Goal: Transaction & Acquisition: Purchase product/service

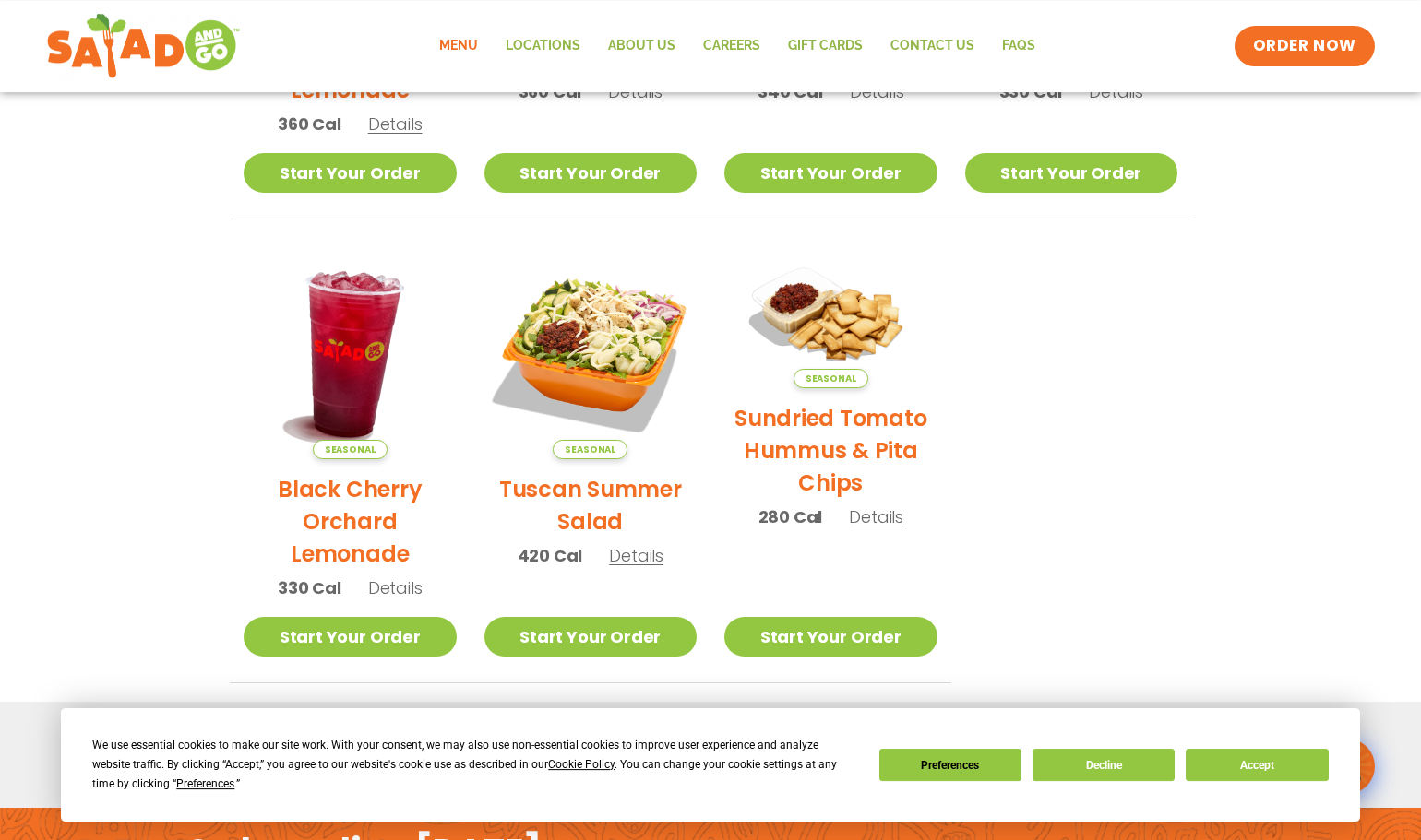
scroll to position [753, 0]
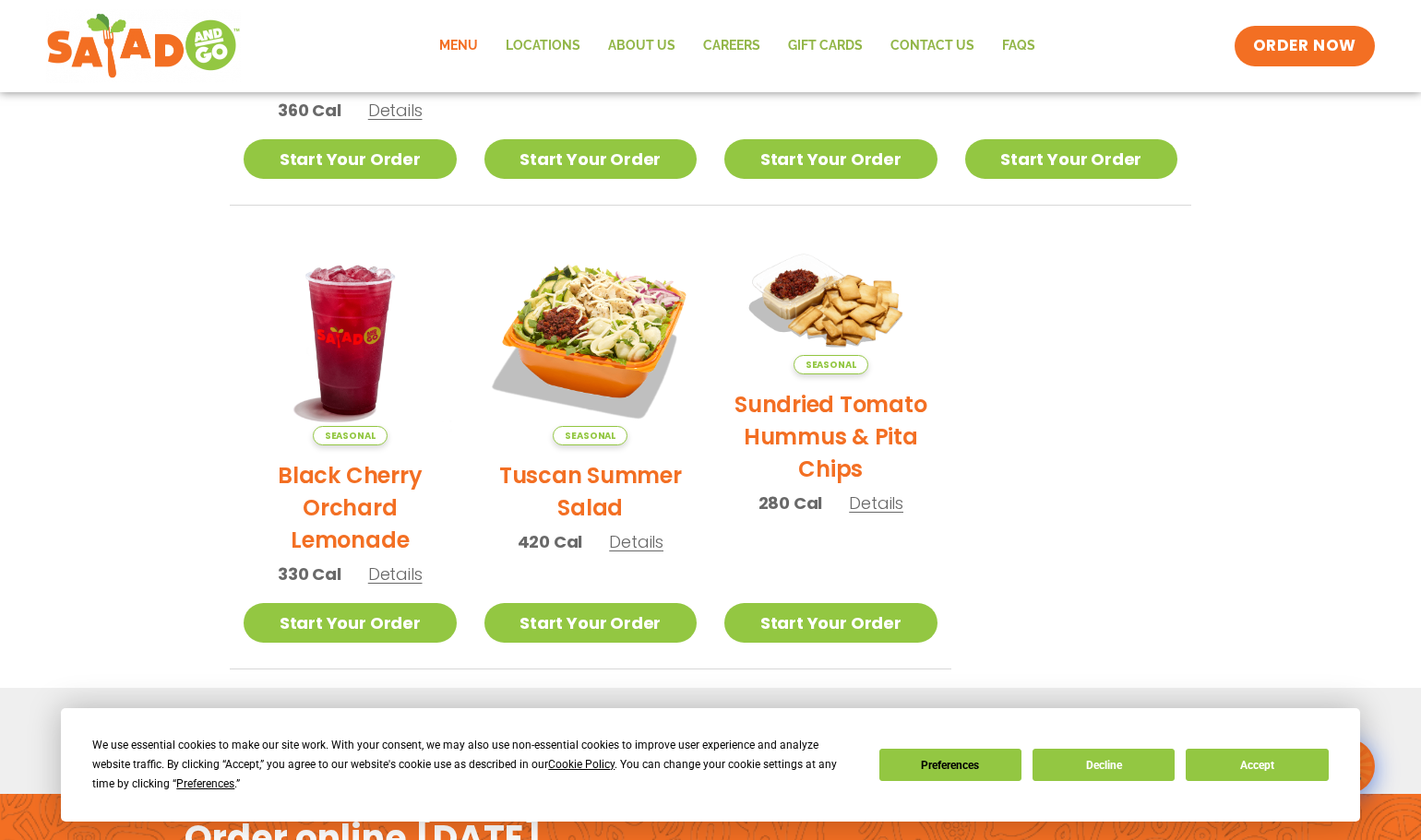
click at [638, 544] on span "Details" at bounding box center [636, 541] width 55 height 23
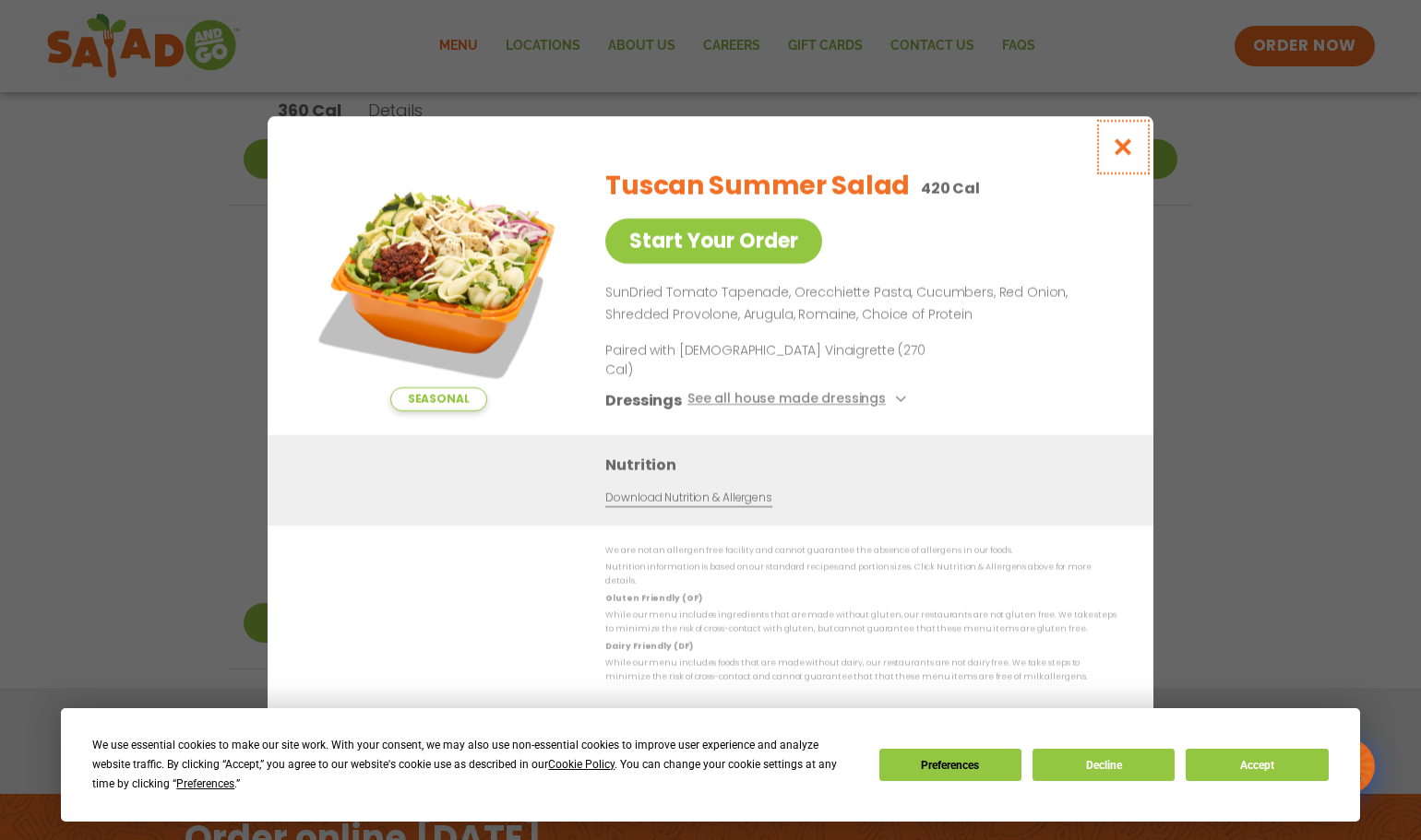
click at [1124, 157] on icon "Close modal" at bounding box center [1123, 147] width 23 height 20
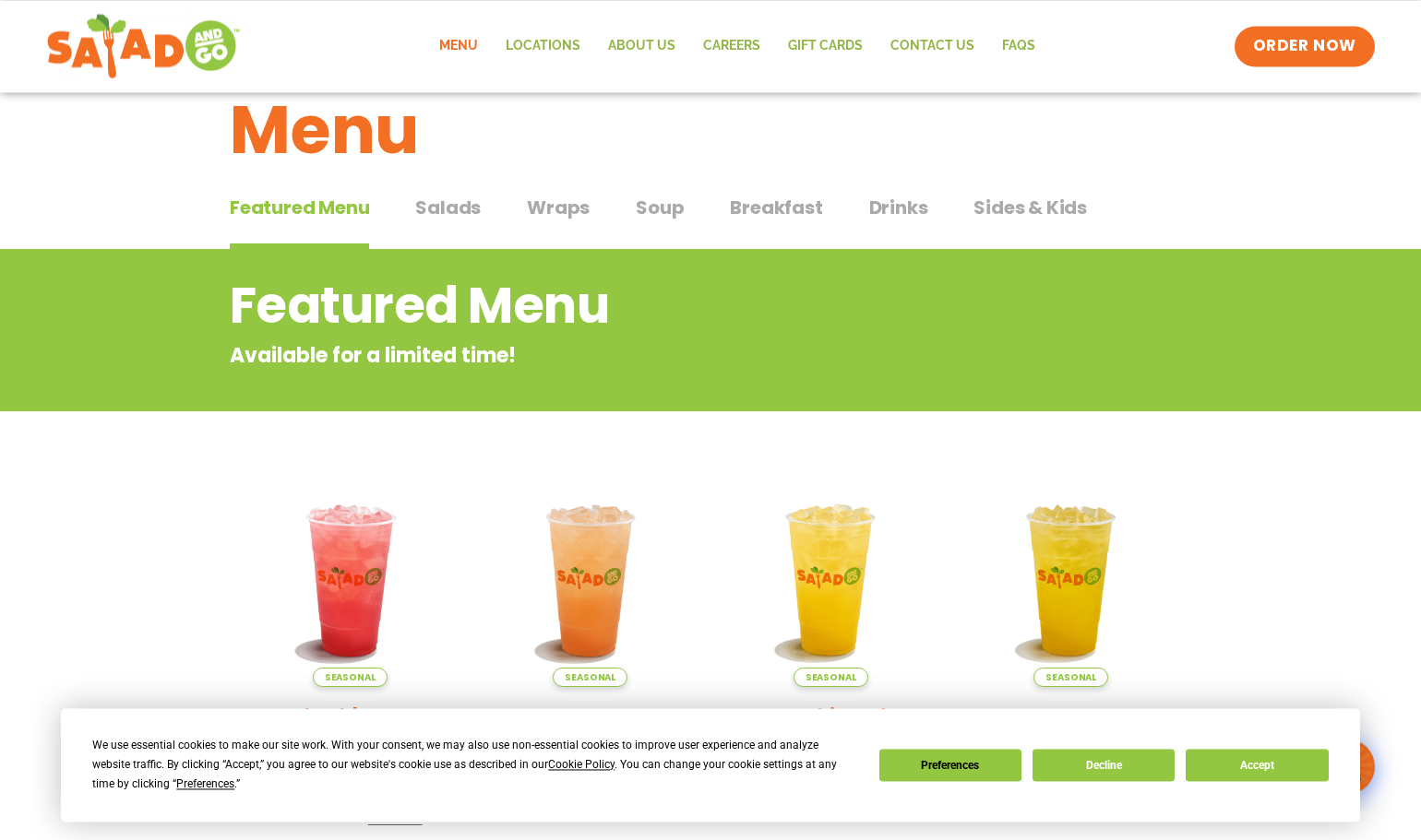
scroll to position [0, 0]
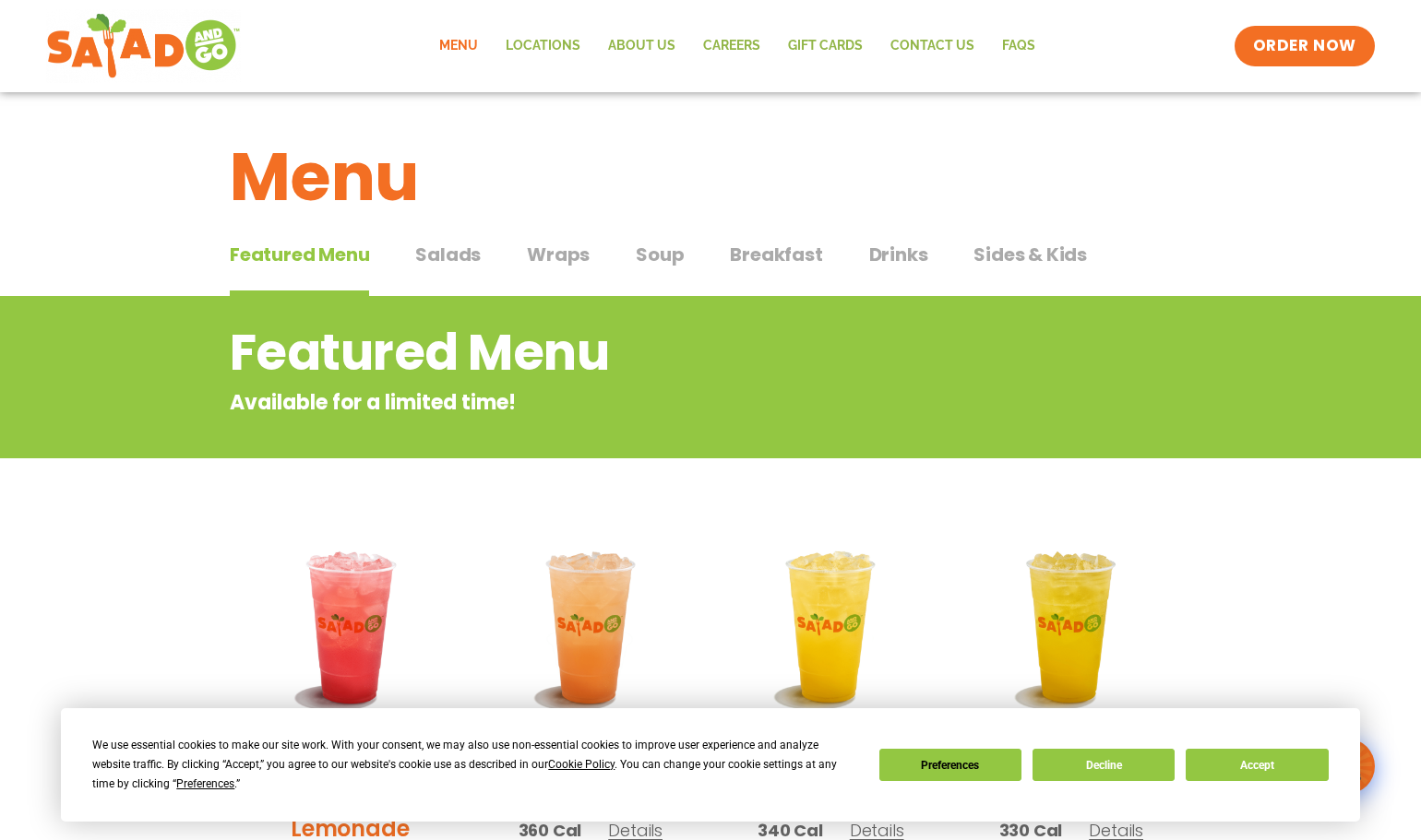
click at [455, 255] on span "Salads" at bounding box center [448, 255] width 66 height 28
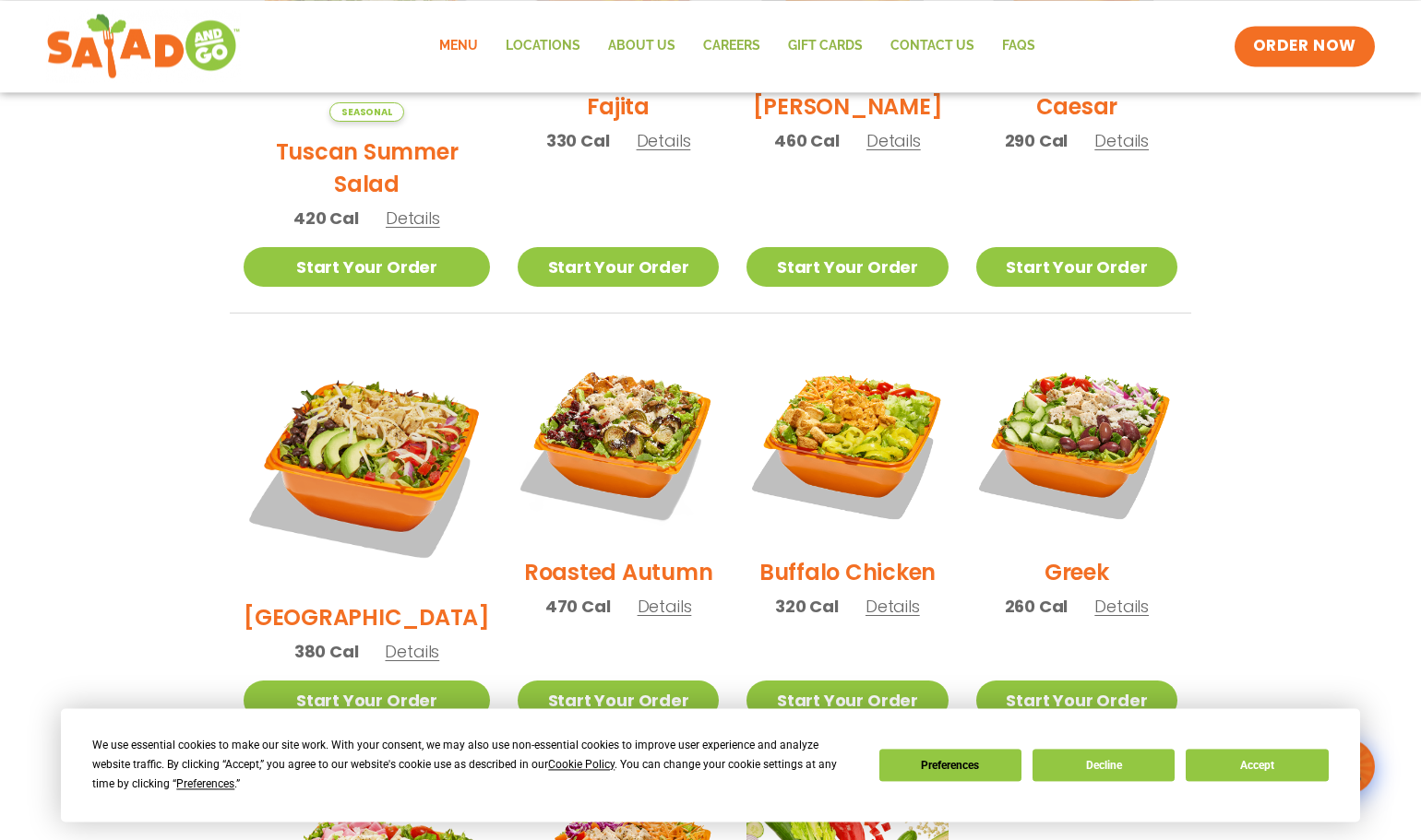
scroll to position [753, 0]
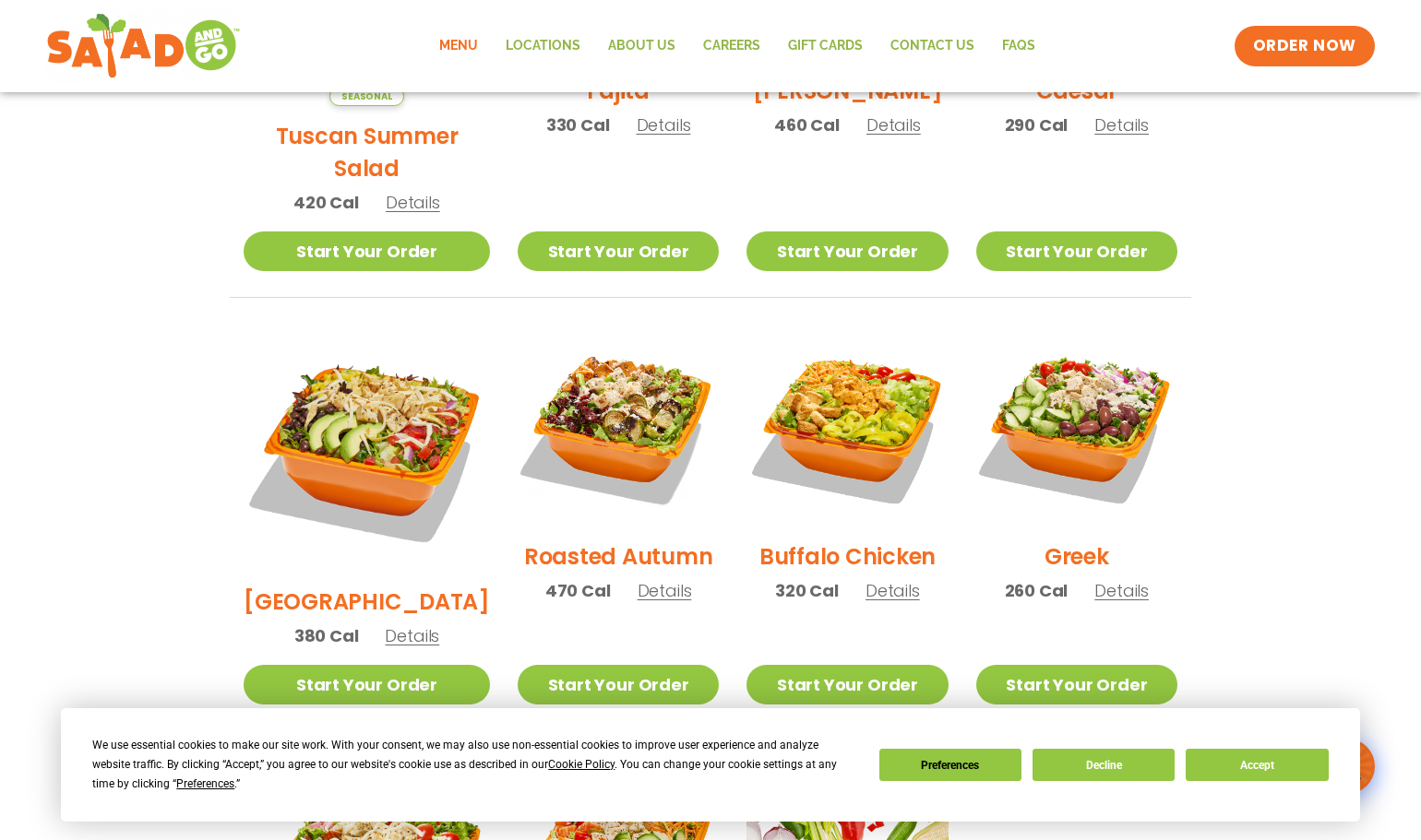
click at [638, 580] on span "Details" at bounding box center [664, 591] width 55 height 23
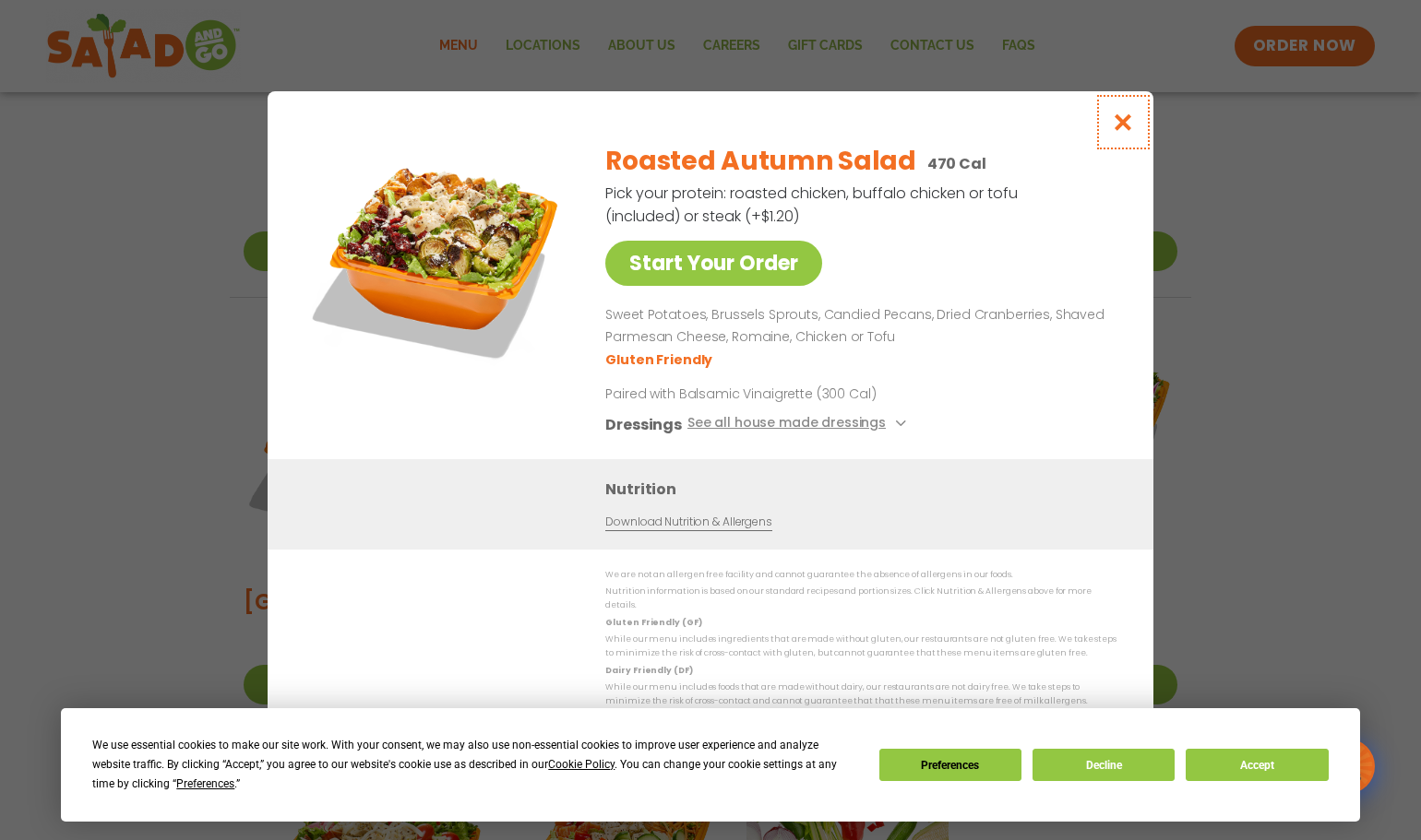
click at [1131, 128] on icon "Close modal" at bounding box center [1123, 122] width 23 height 20
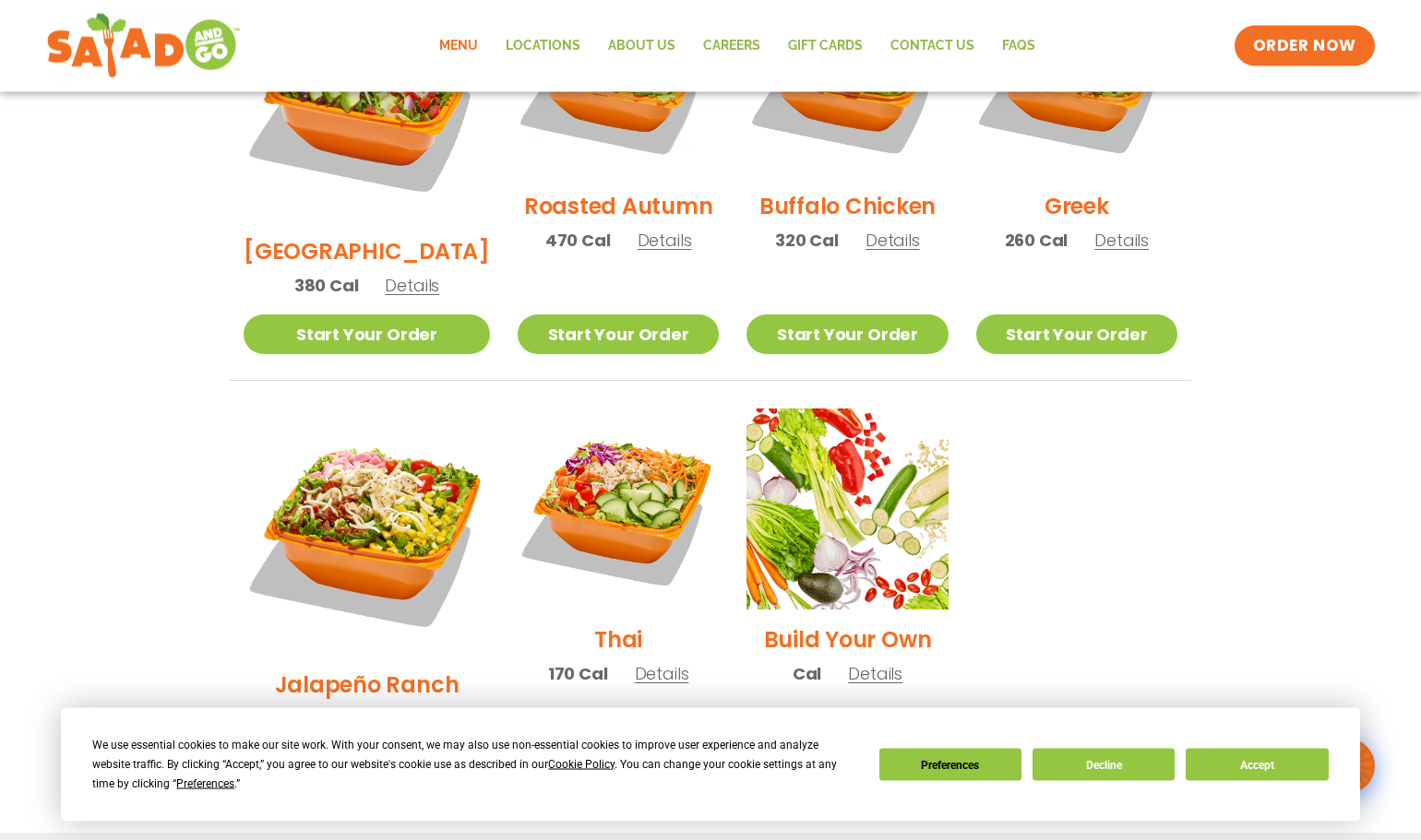
scroll to position [1129, 0]
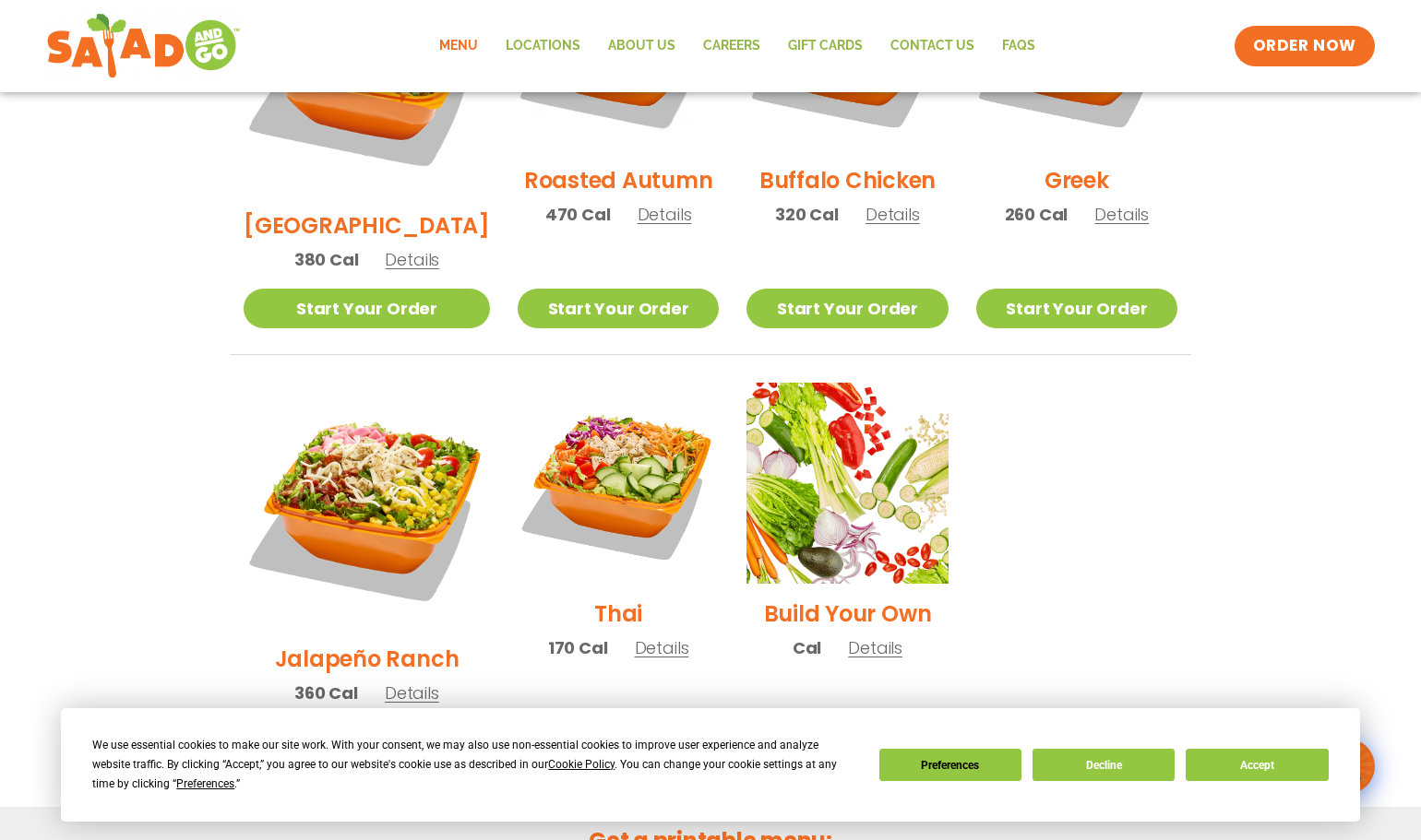
click at [399, 682] on span "Details" at bounding box center [411, 693] width 55 height 23
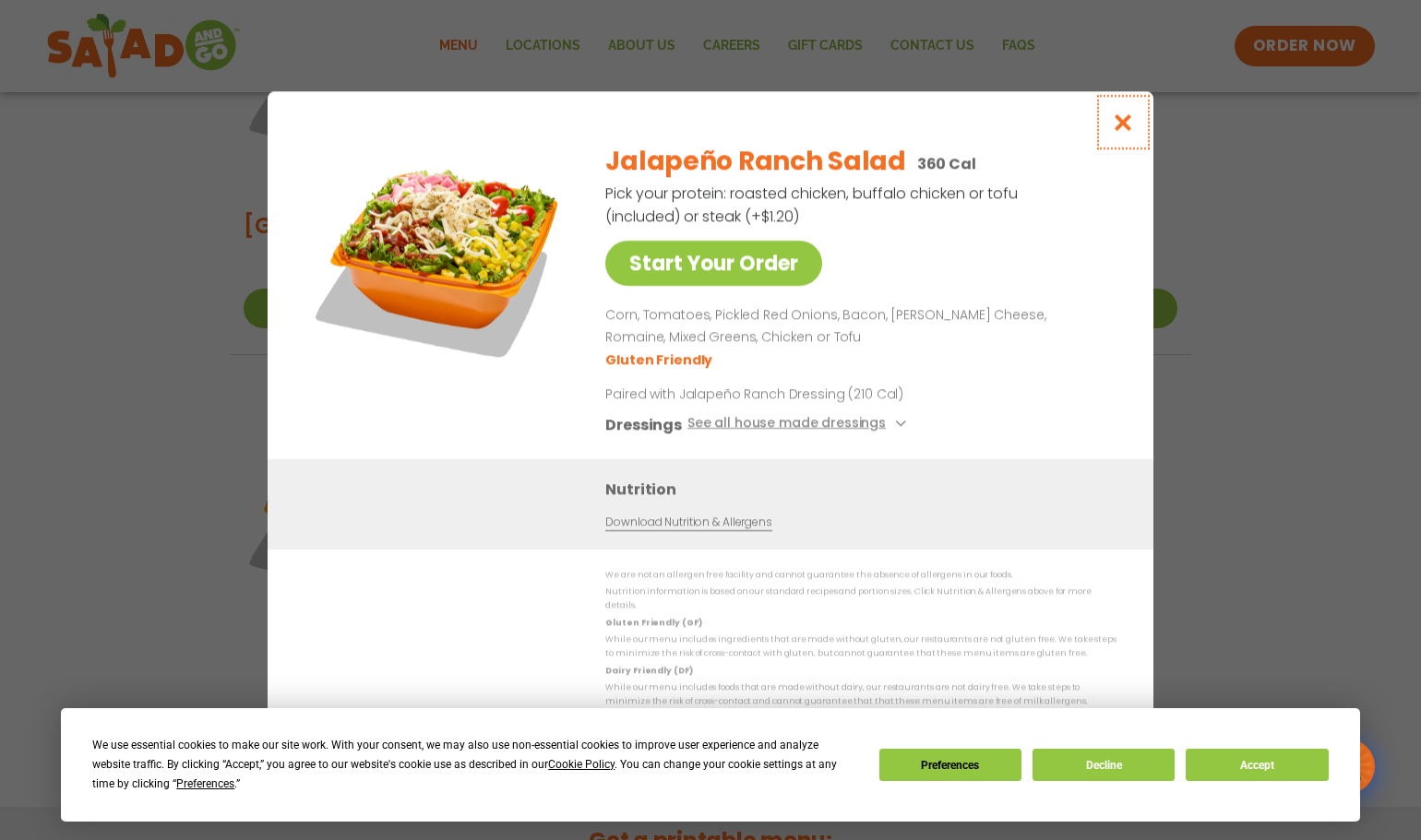
click at [1133, 131] on icon "Close modal" at bounding box center [1123, 122] width 23 height 20
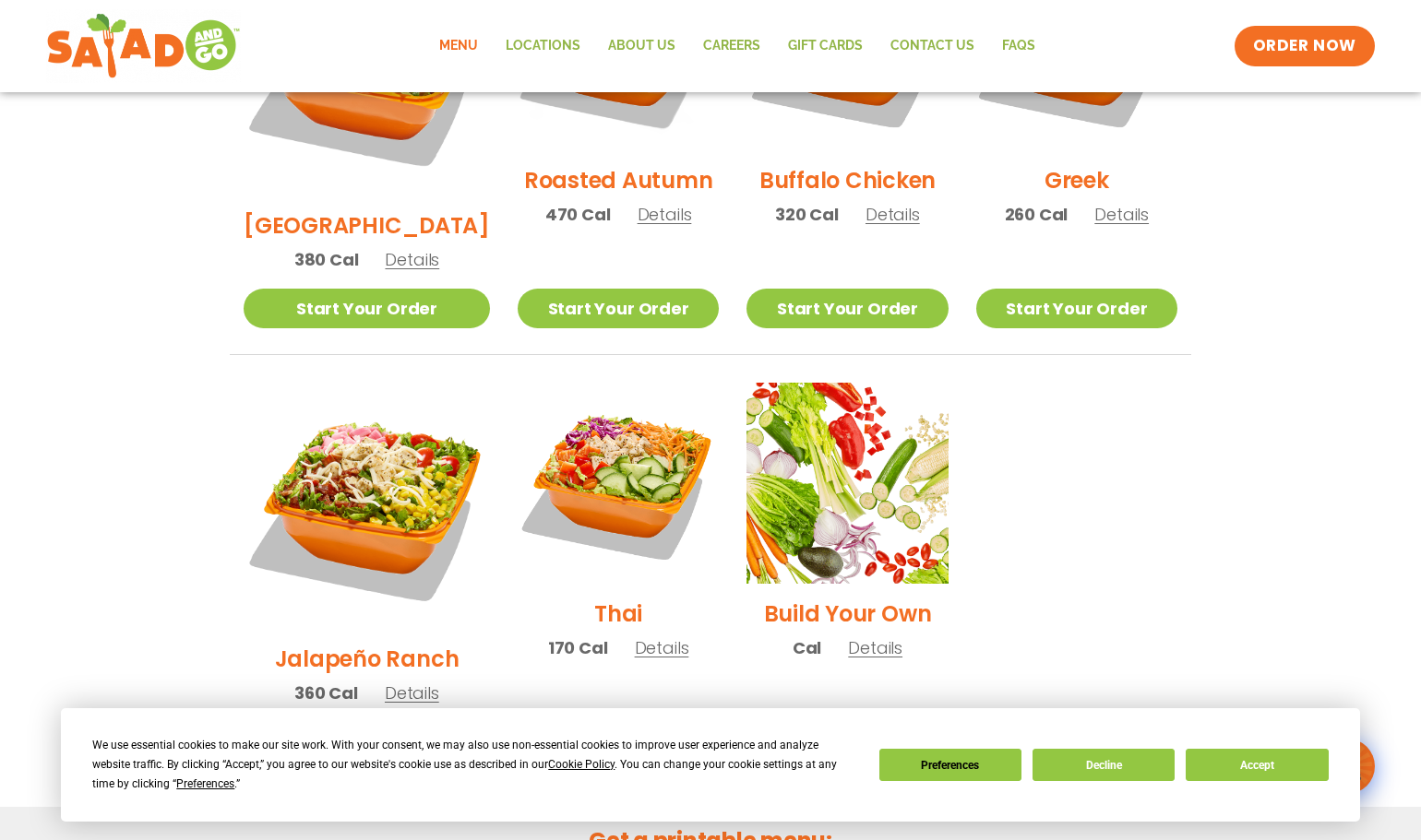
click at [648, 636] on span "Details" at bounding box center [661, 647] width 55 height 23
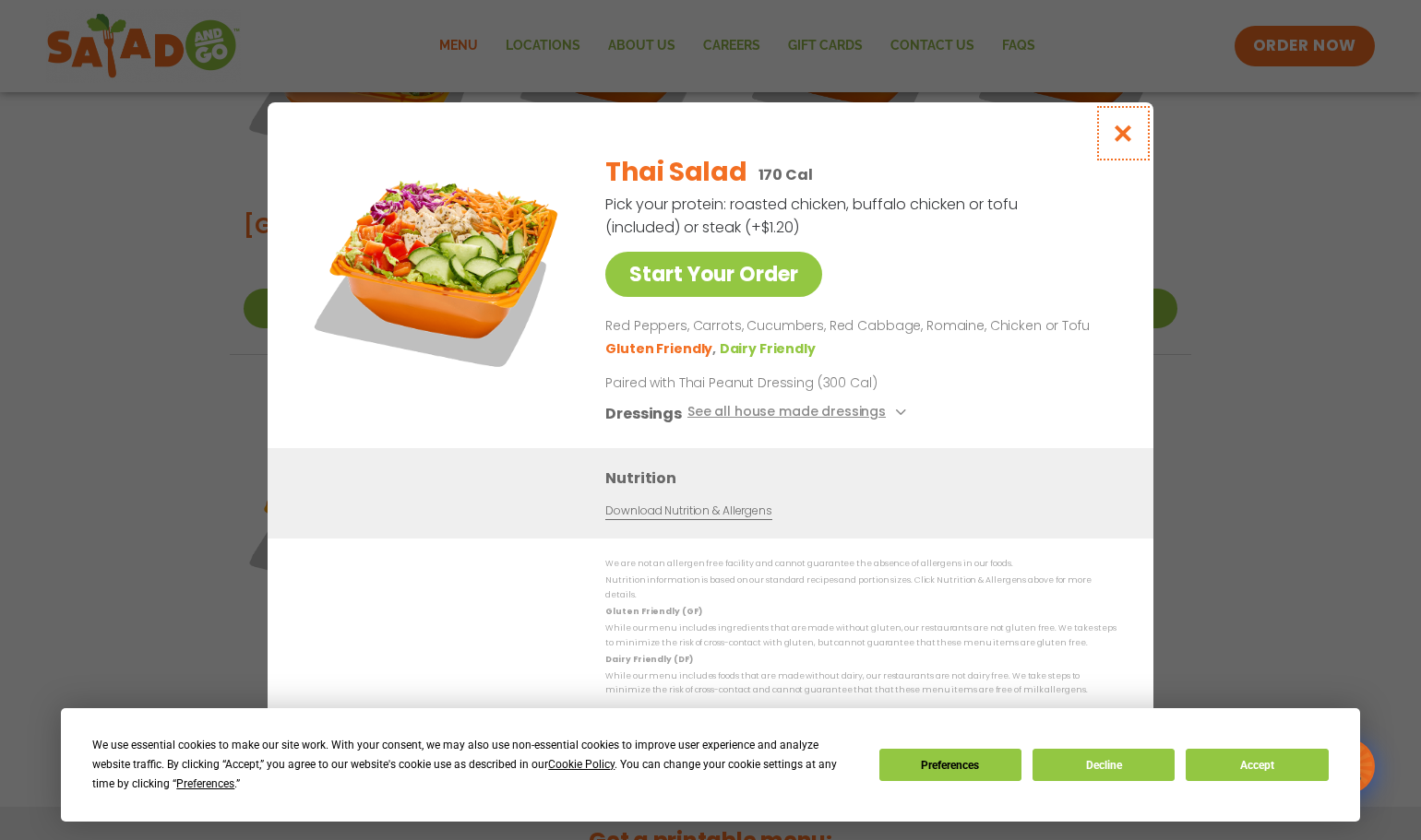
click at [1123, 137] on icon "Close modal" at bounding box center [1123, 134] width 23 height 20
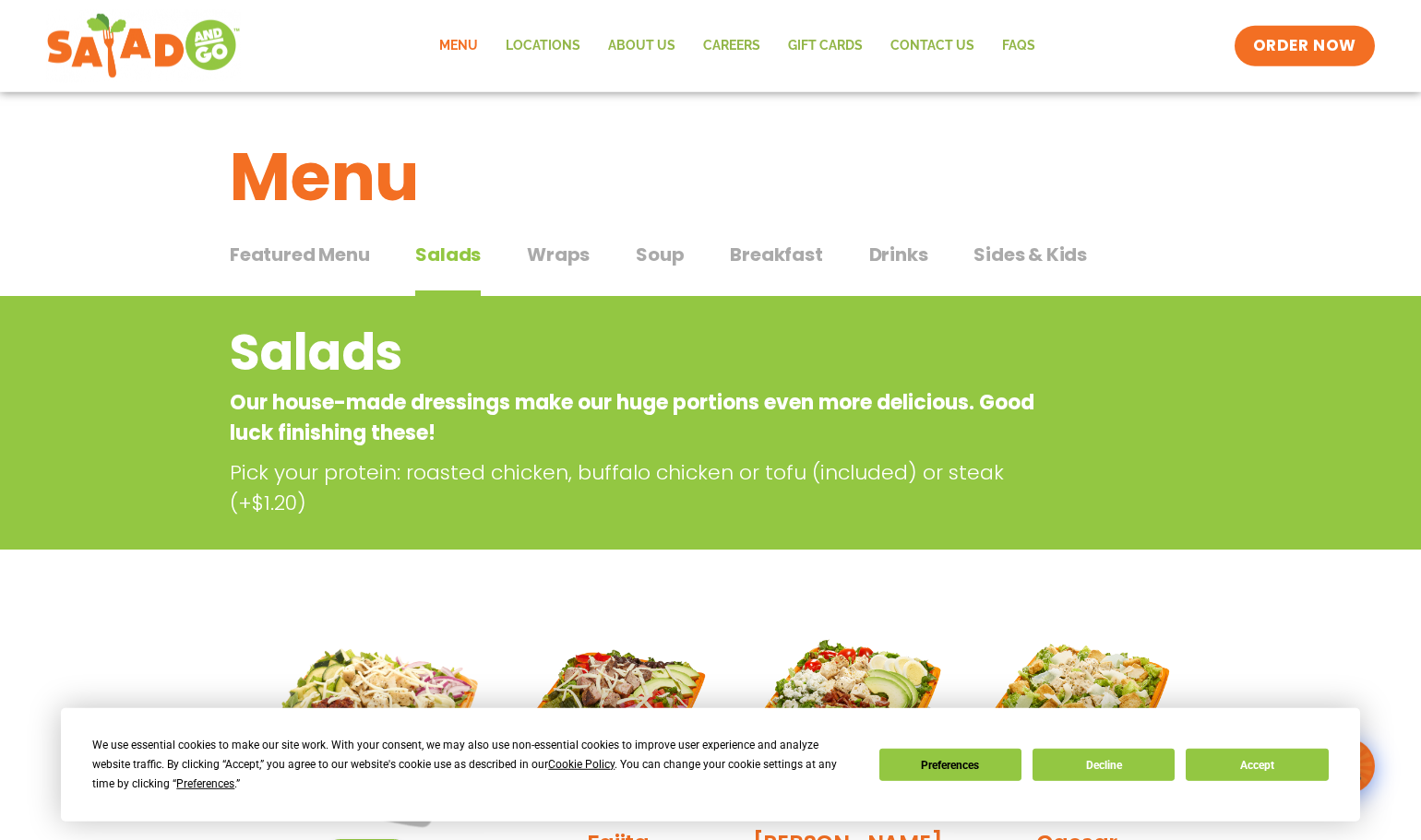
scroll to position [94, 0]
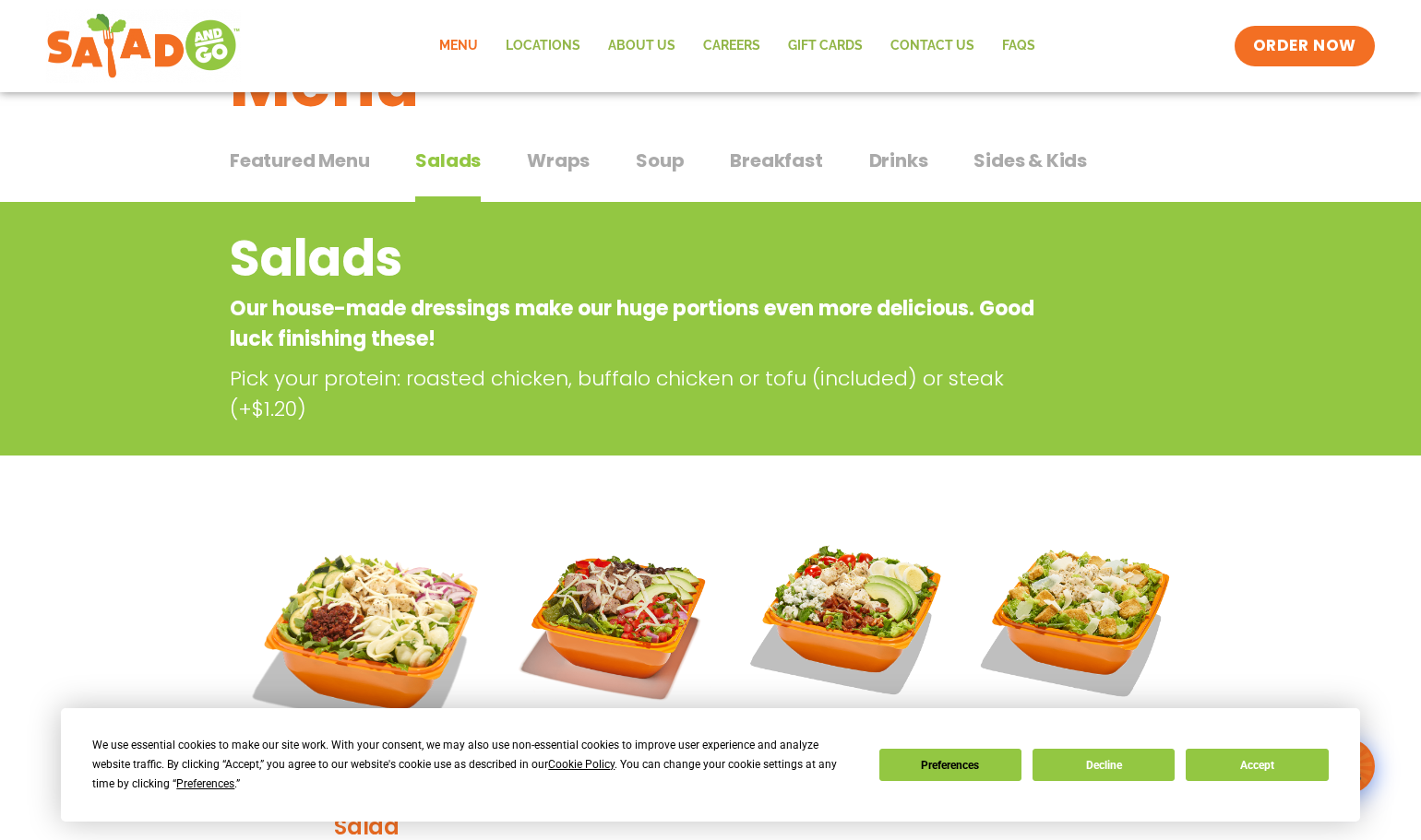
click at [665, 163] on span "Soup" at bounding box center [659, 161] width 48 height 28
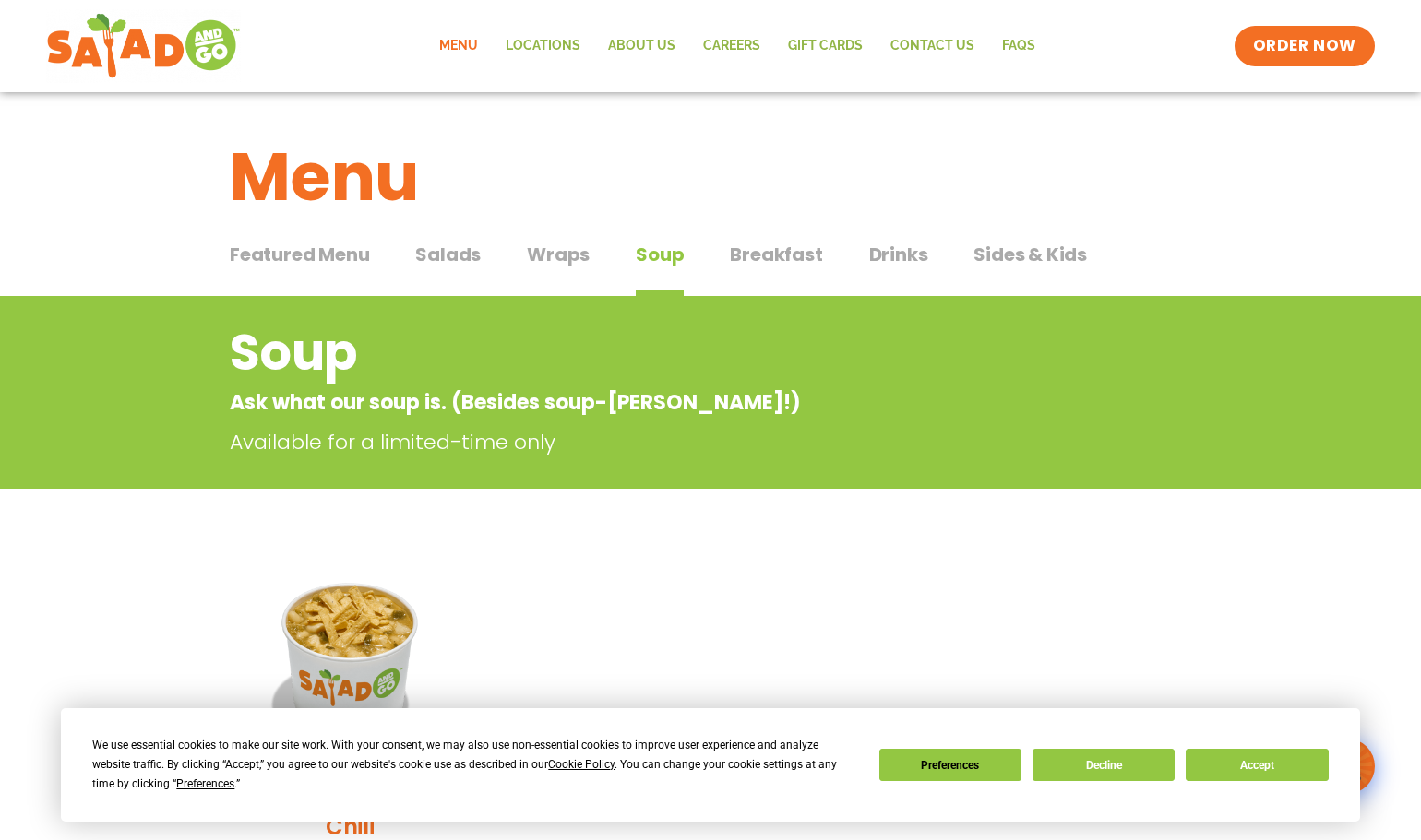
click at [576, 254] on span "Wraps" at bounding box center [558, 255] width 63 height 28
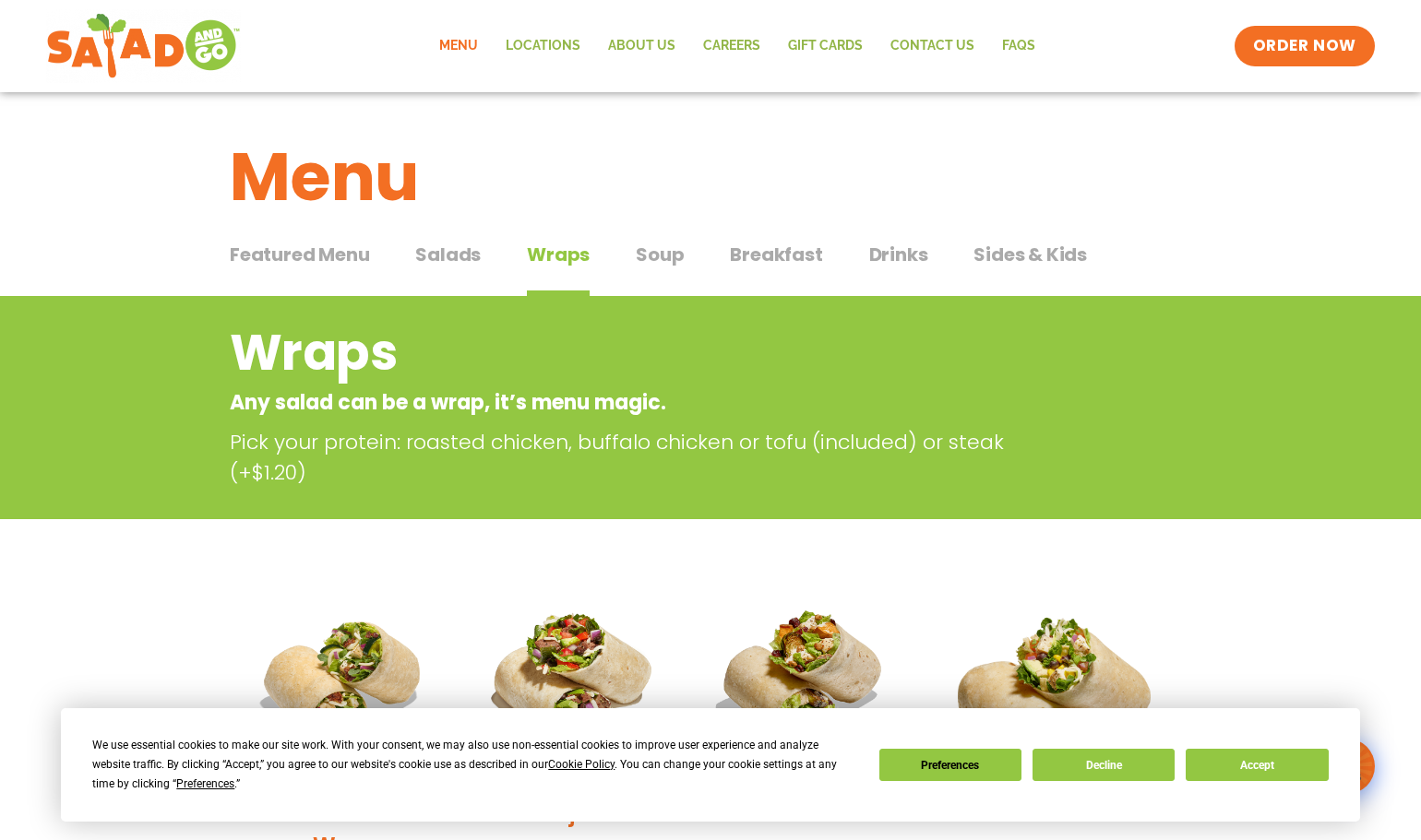
click at [470, 259] on span "Salads" at bounding box center [448, 255] width 66 height 28
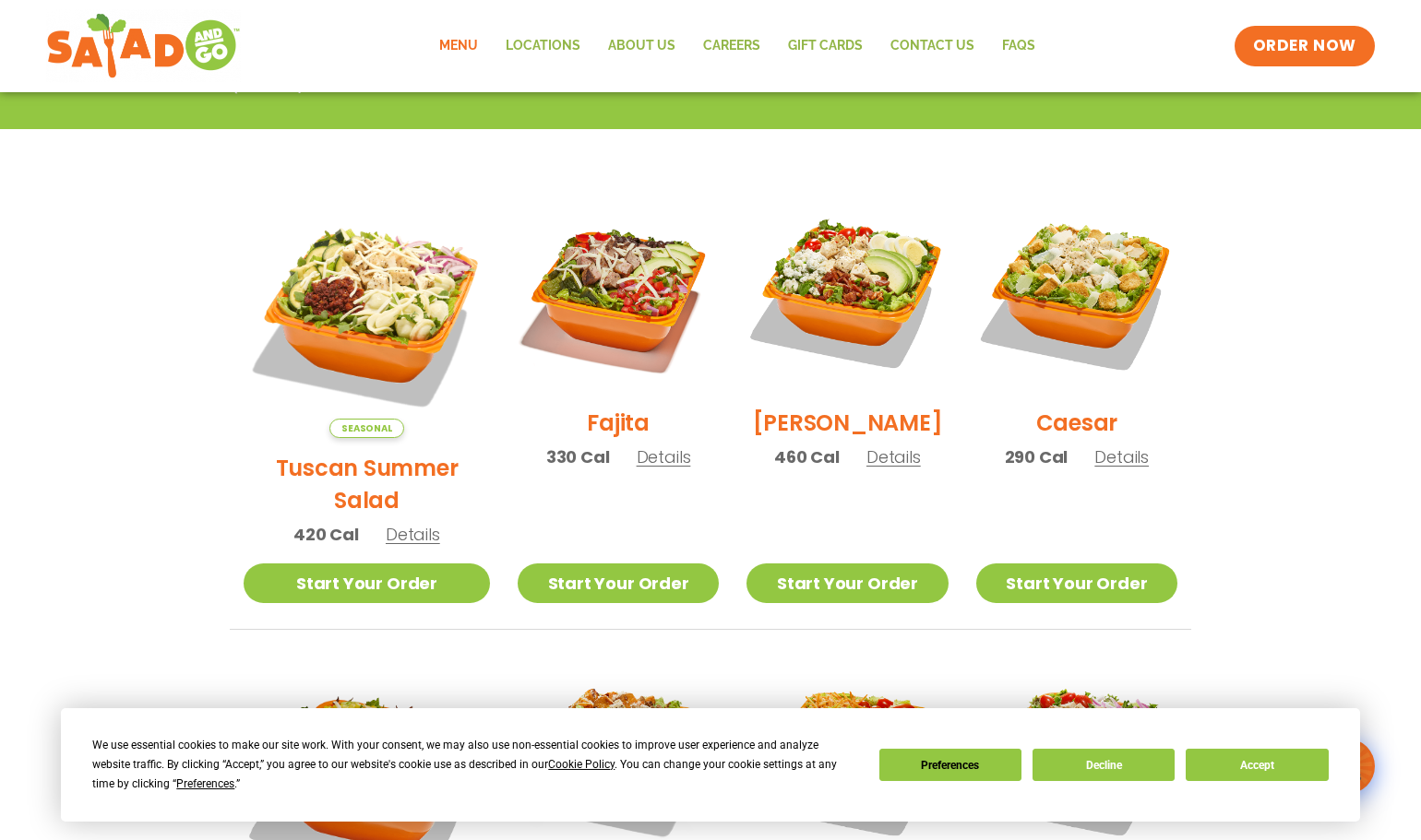
scroll to position [471, 0]
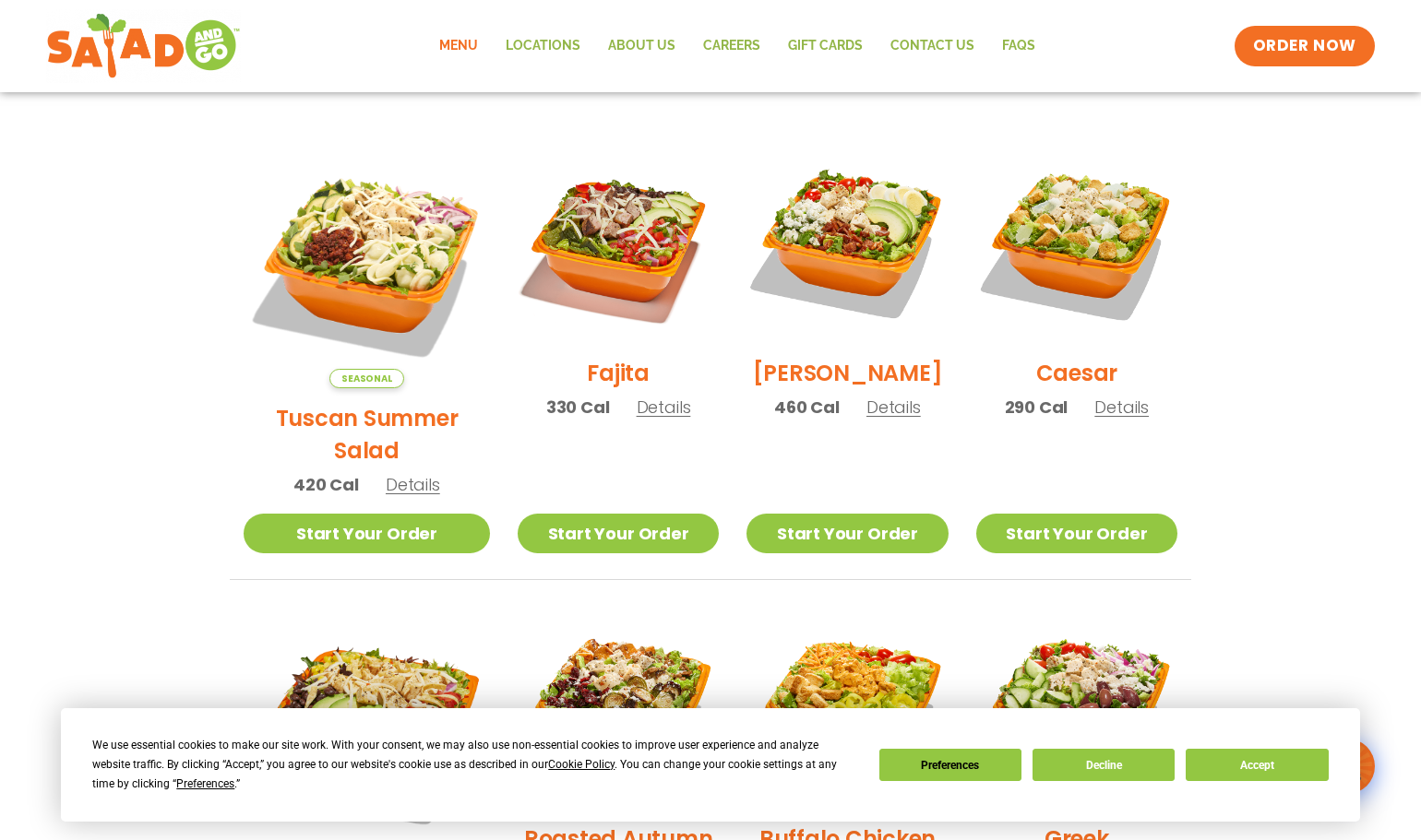
click at [637, 419] on span "Details" at bounding box center [663, 407] width 55 height 23
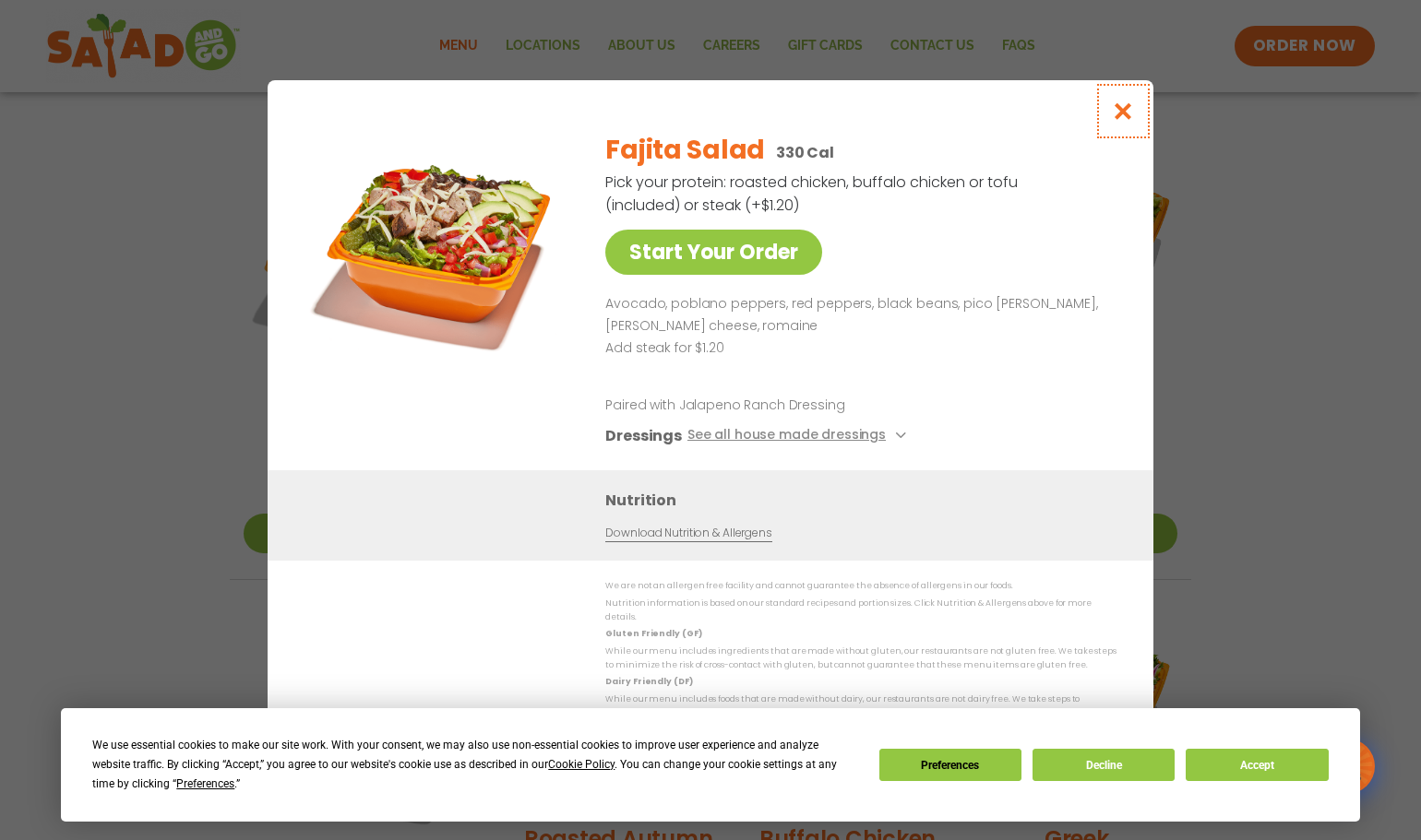
click at [1118, 118] on icon "Close modal" at bounding box center [1123, 111] width 23 height 20
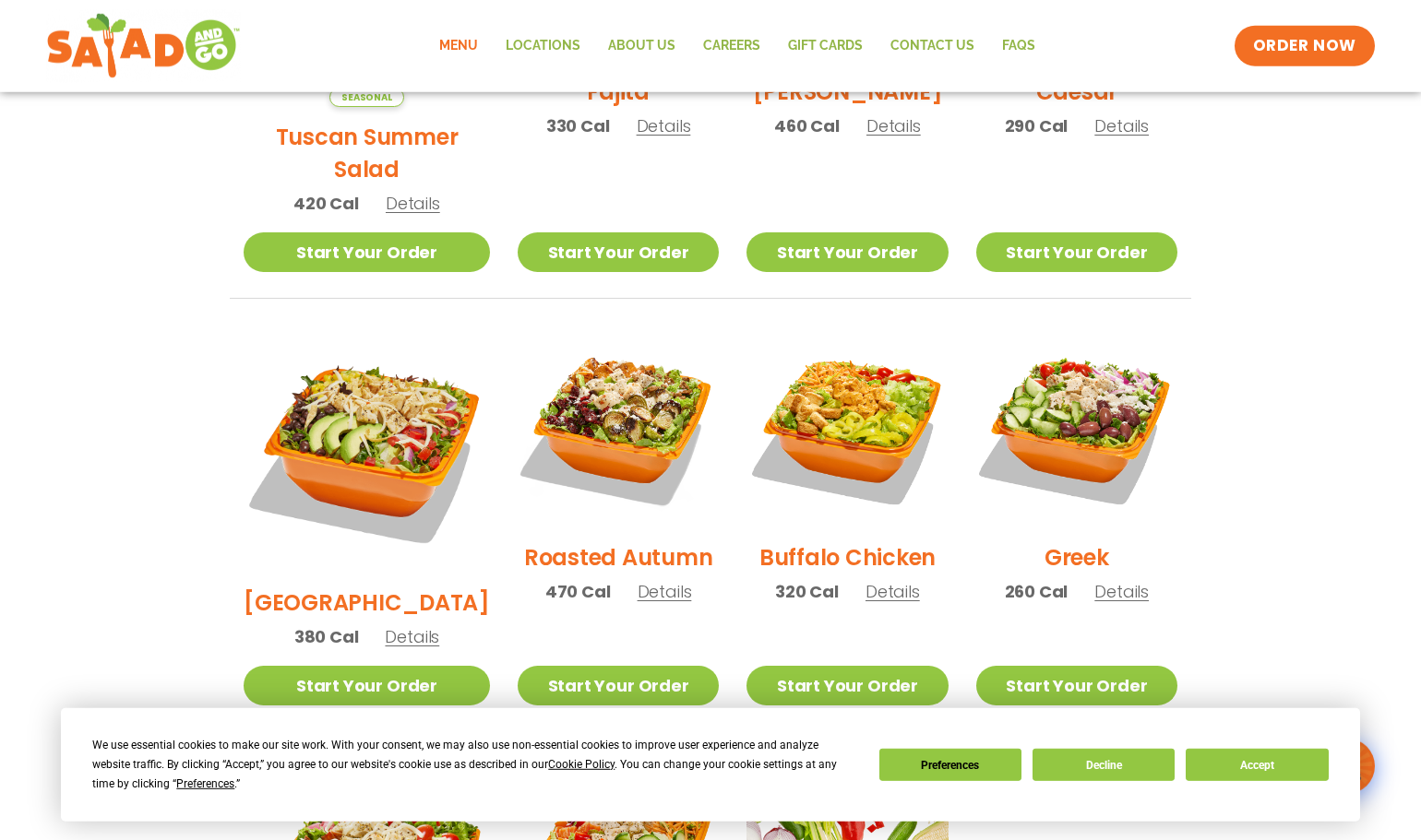
scroll to position [753, 0]
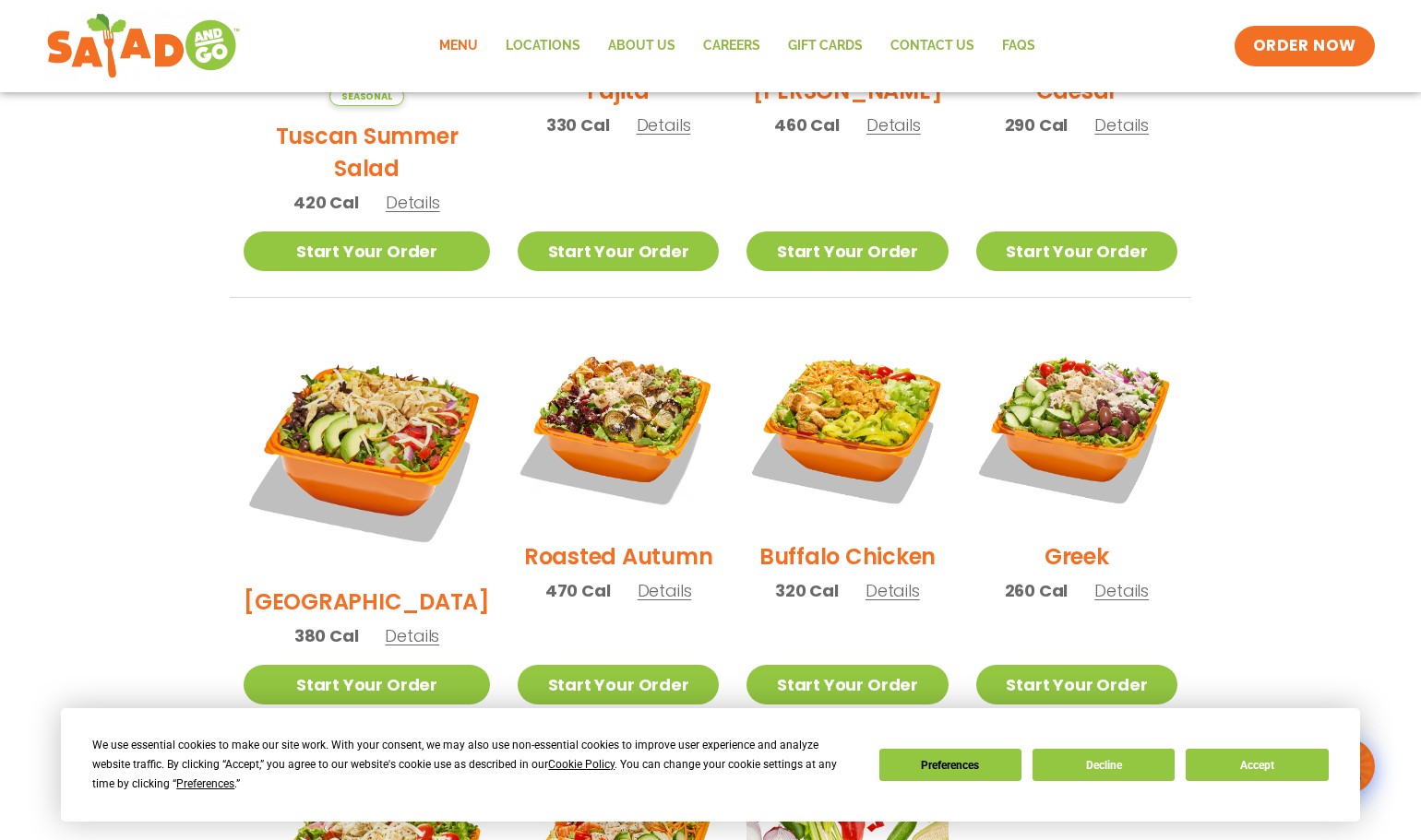
click at [638, 580] on span "Details" at bounding box center [664, 591] width 55 height 23
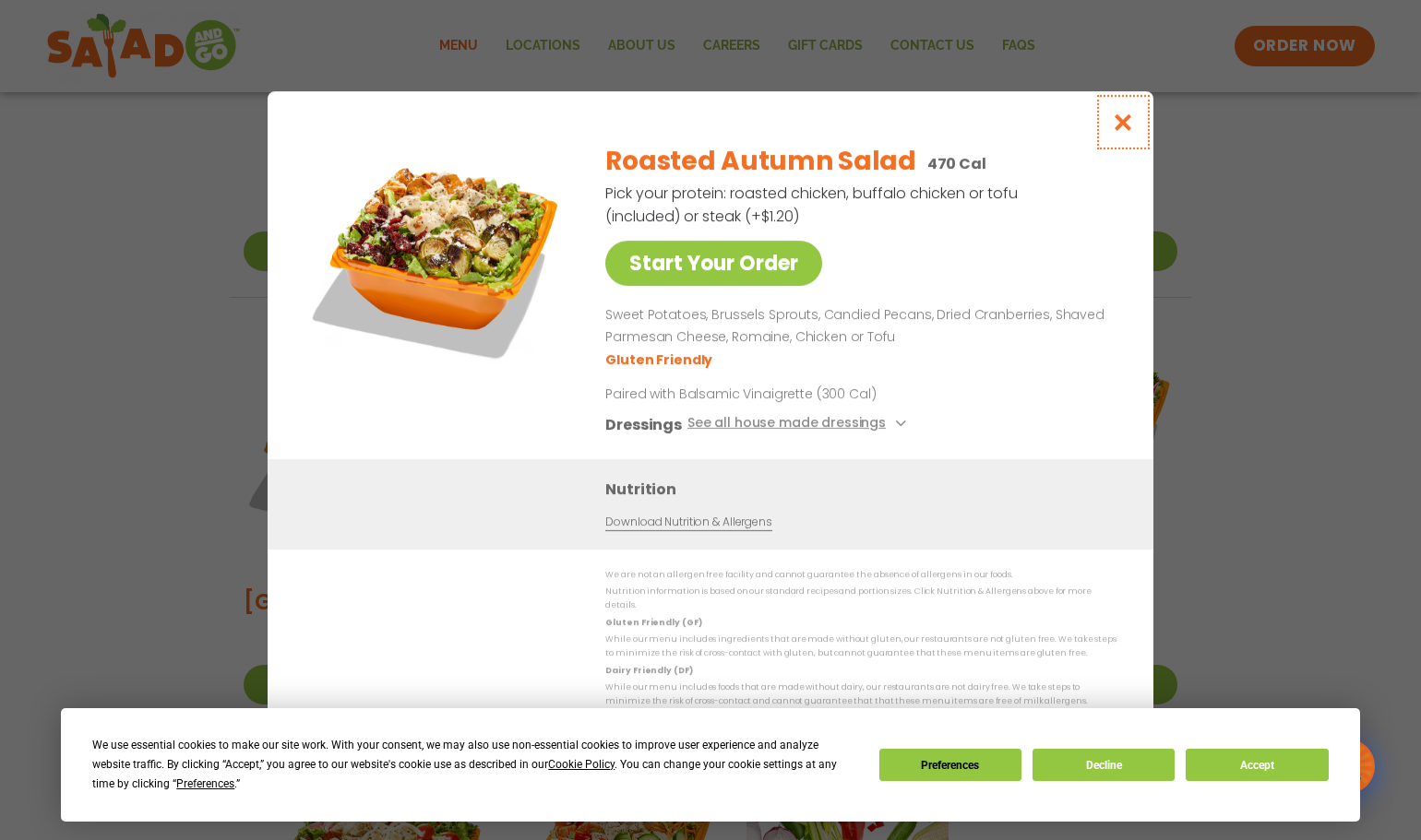
click at [1130, 132] on icon "Close modal" at bounding box center [1123, 122] width 23 height 20
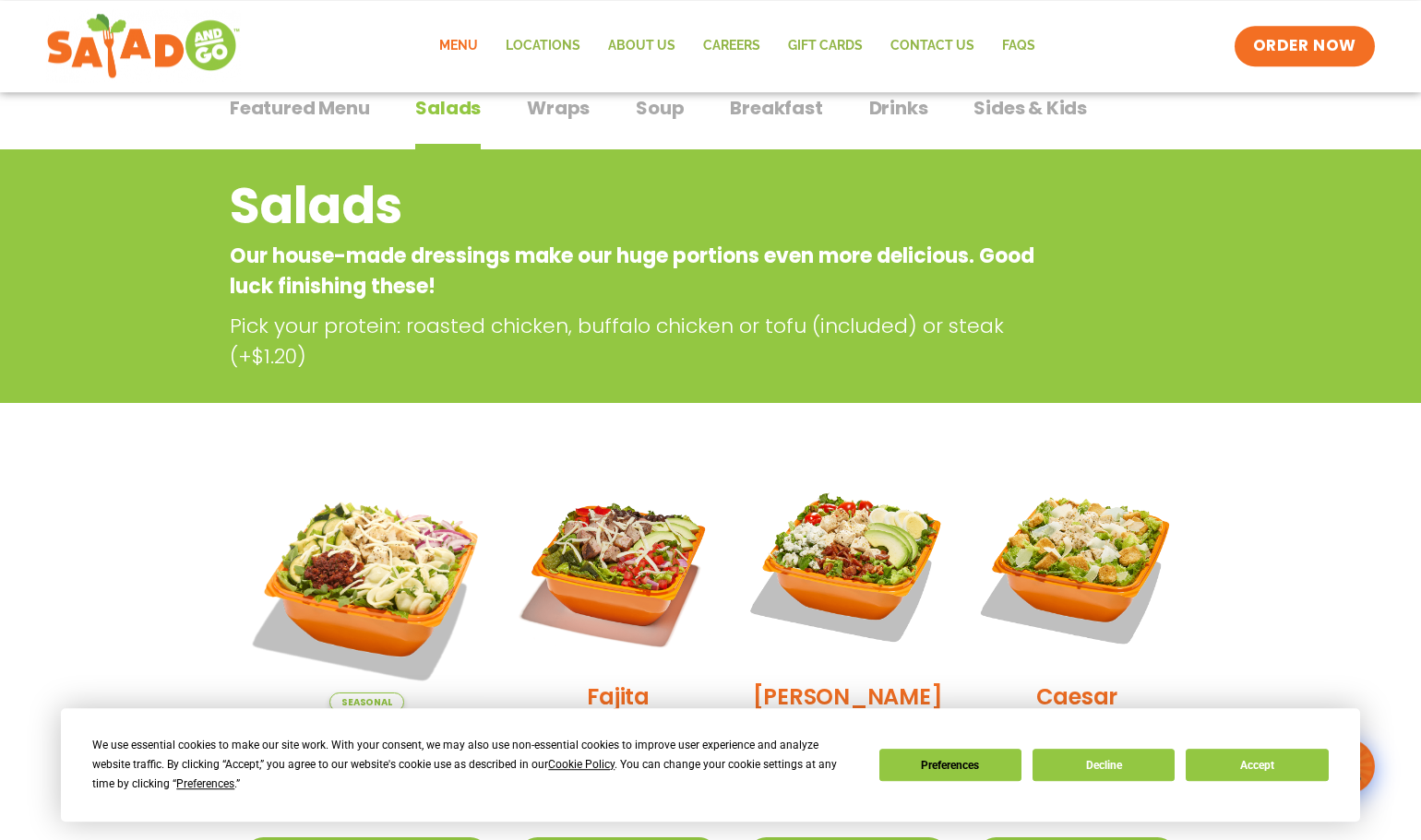
scroll to position [94, 0]
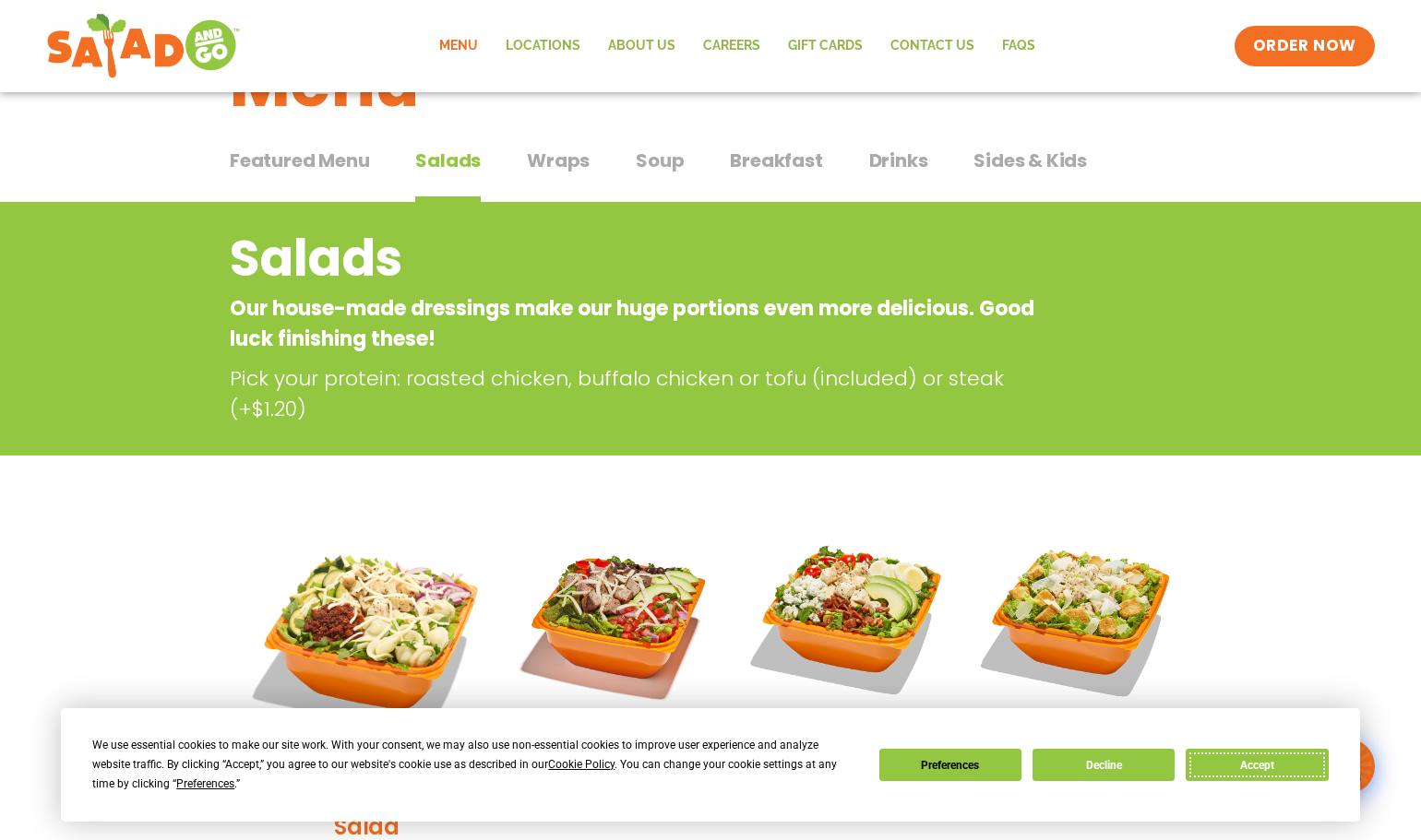
click at [1262, 770] on button "Accept" at bounding box center [1256, 765] width 142 height 33
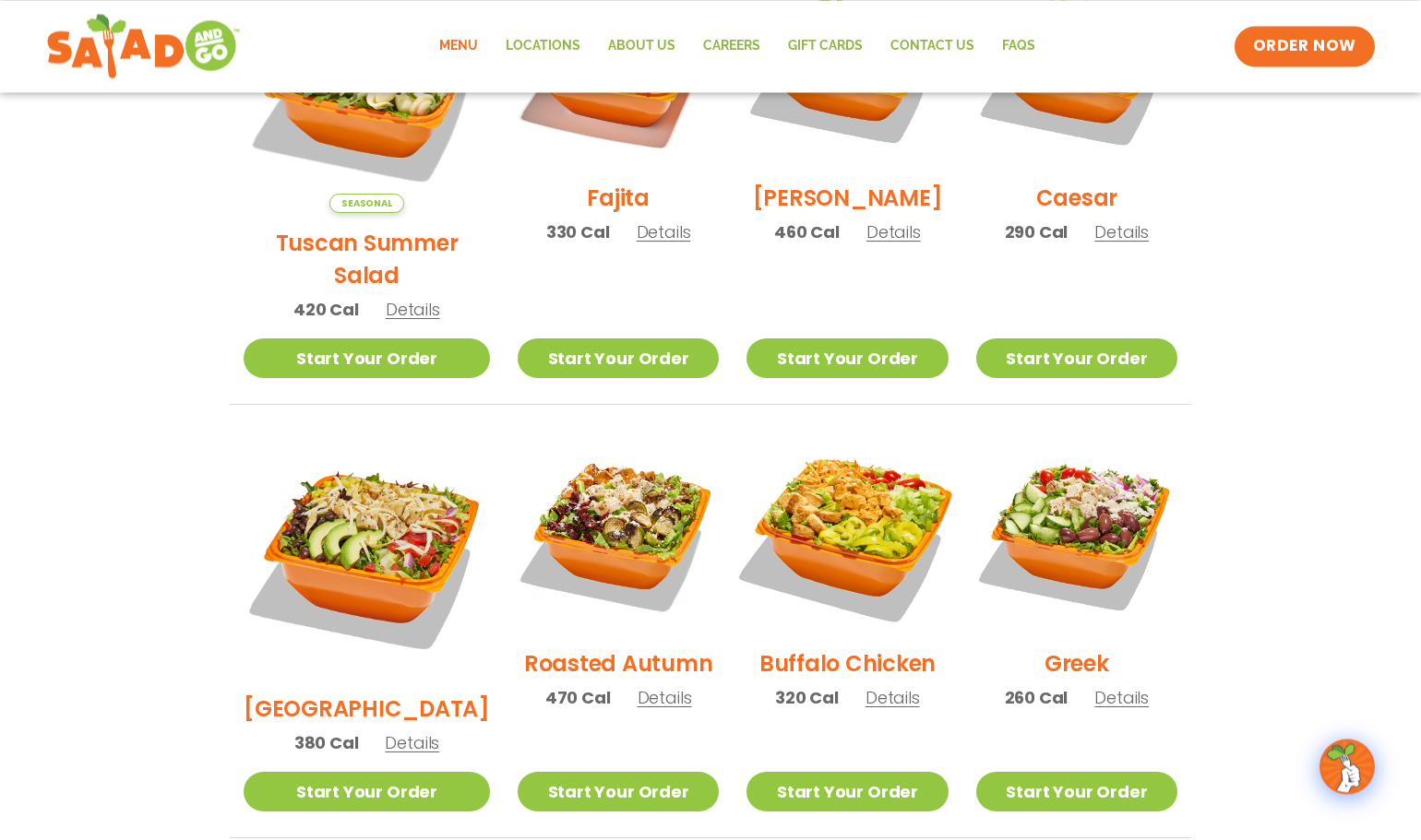
scroll to position [658, 0]
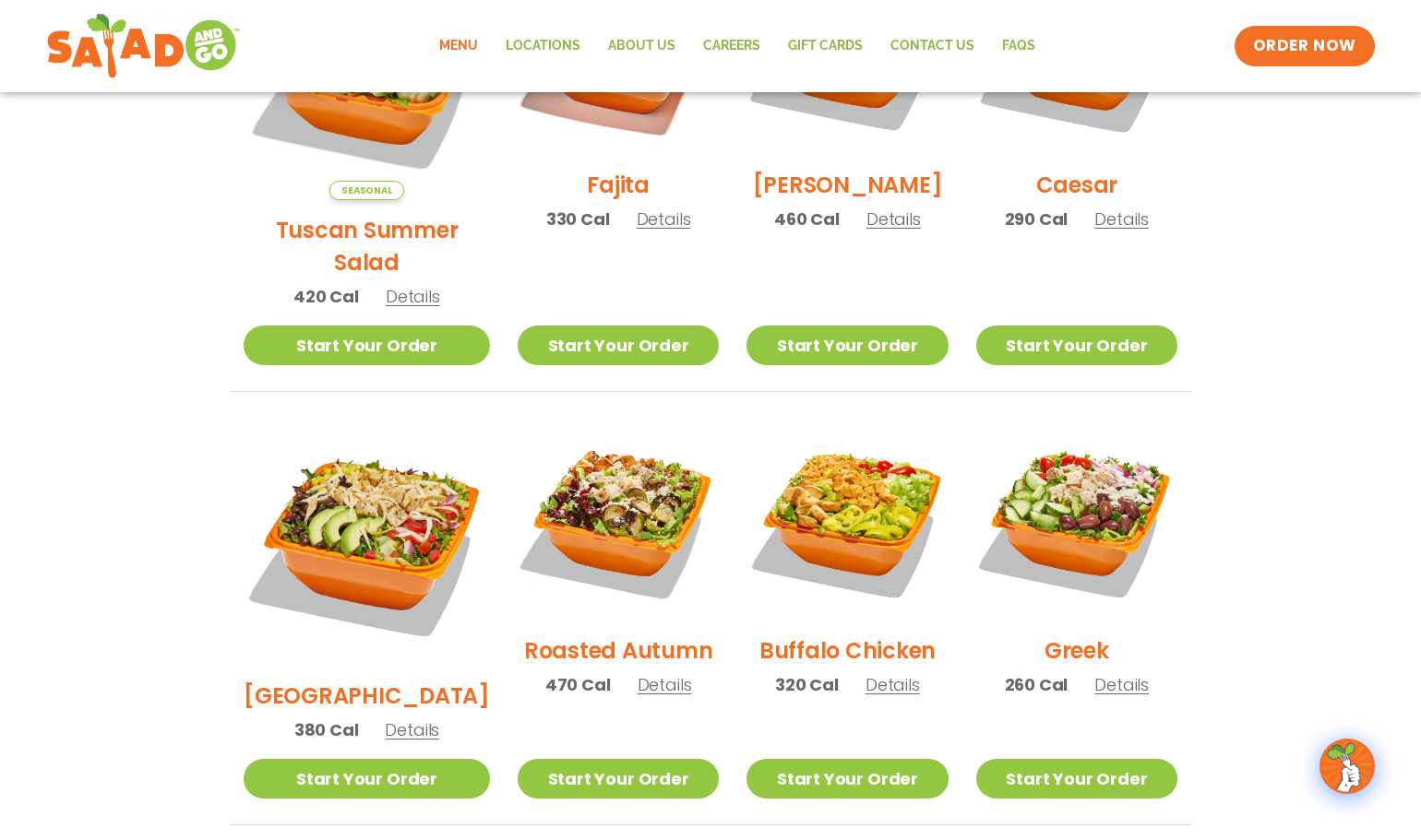
click at [639, 673] on span "Details" at bounding box center [664, 684] width 55 height 23
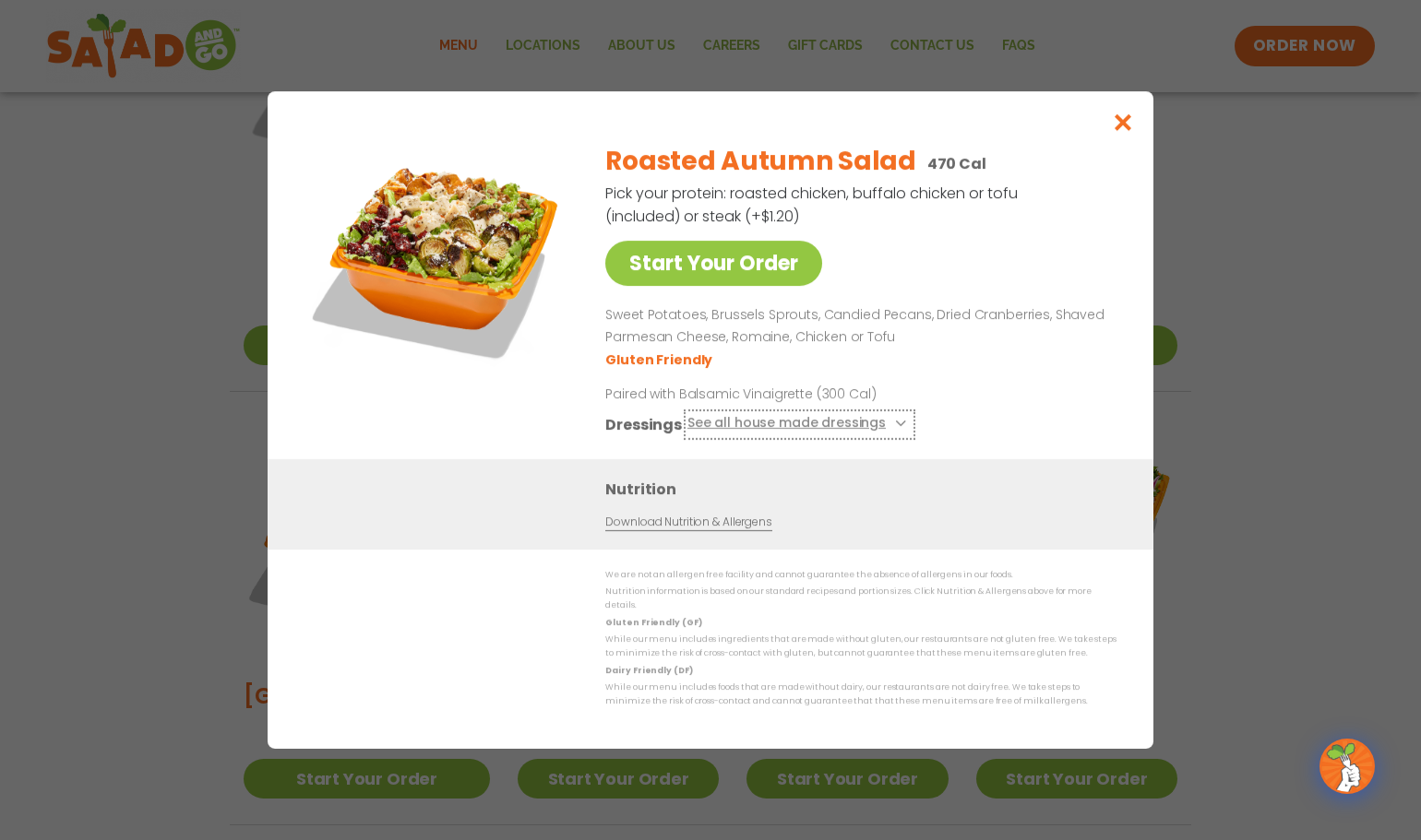
click at [900, 428] on button "See all house made dressings" at bounding box center [799, 424] width 224 height 23
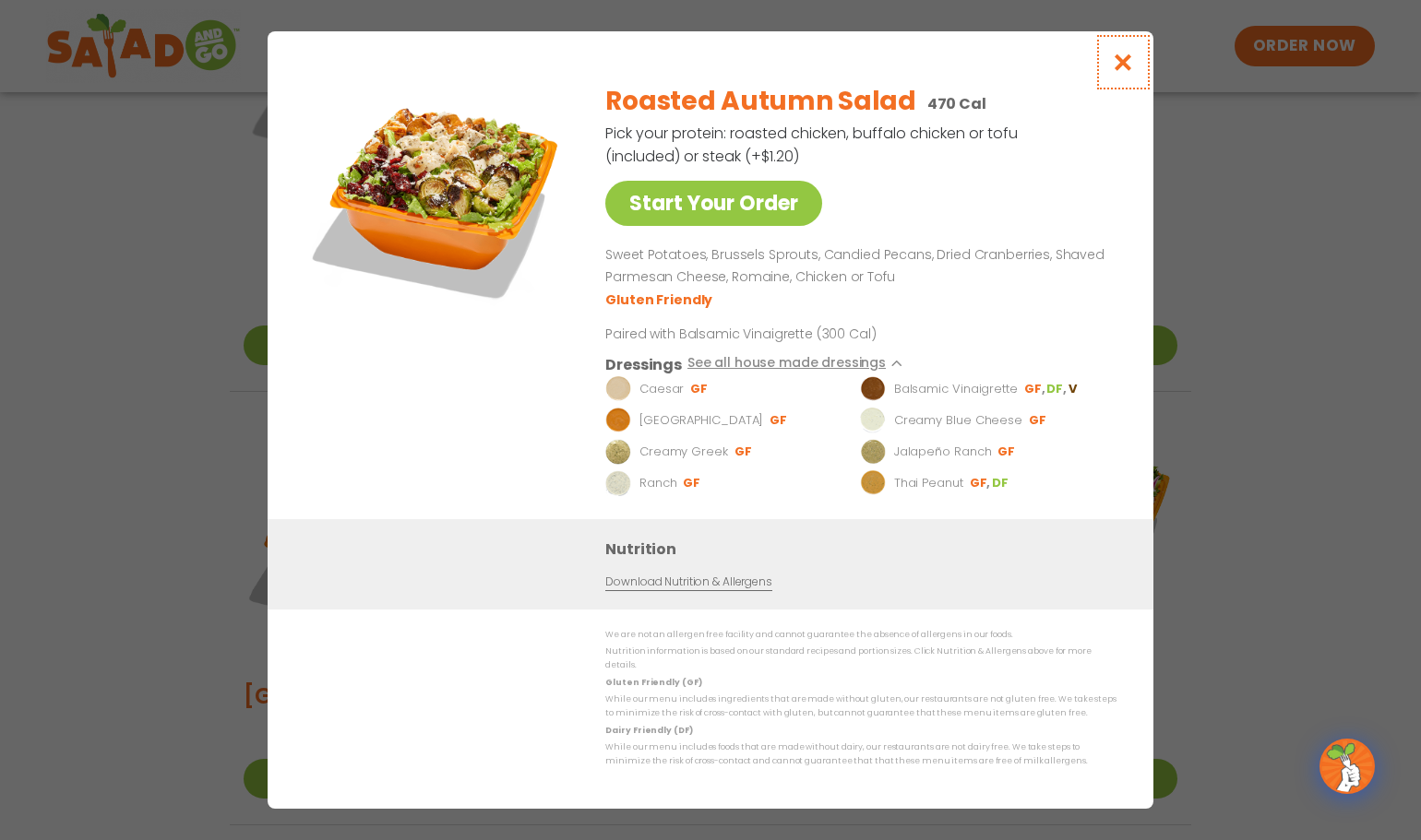
click at [1123, 69] on icon "Close modal" at bounding box center [1123, 63] width 23 height 20
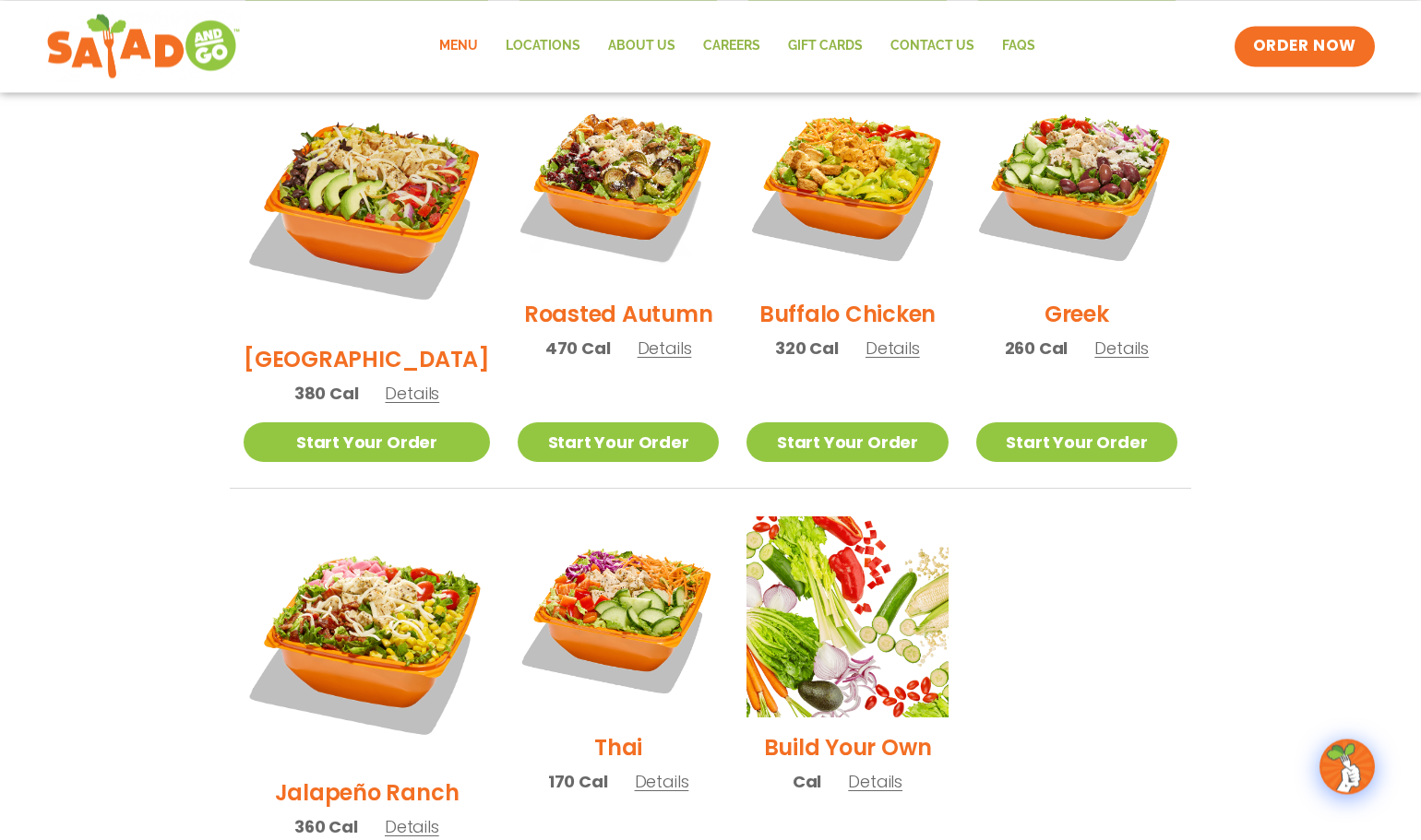
scroll to position [1036, 0]
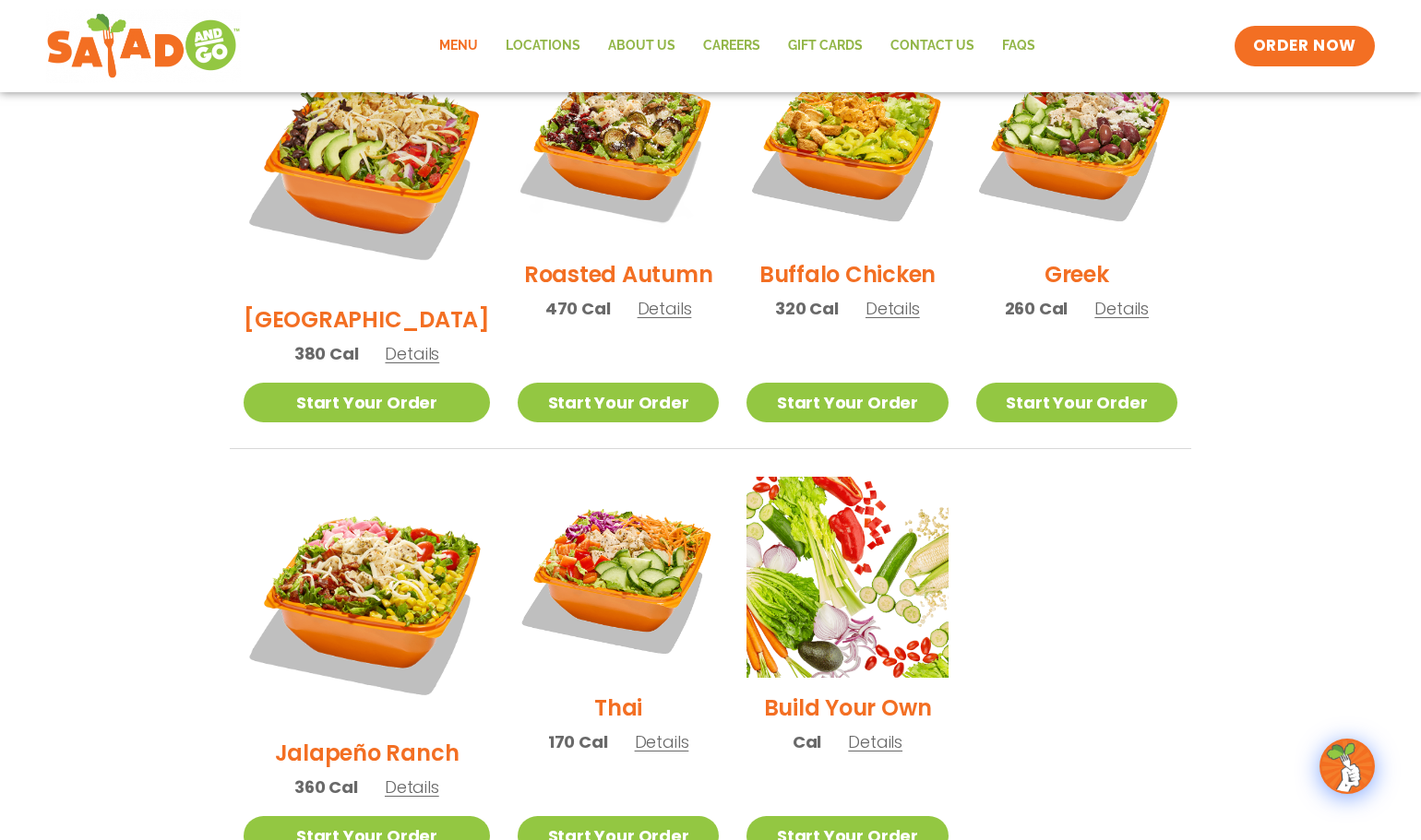
click at [403, 775] on span "Details" at bounding box center [411, 786] width 55 height 23
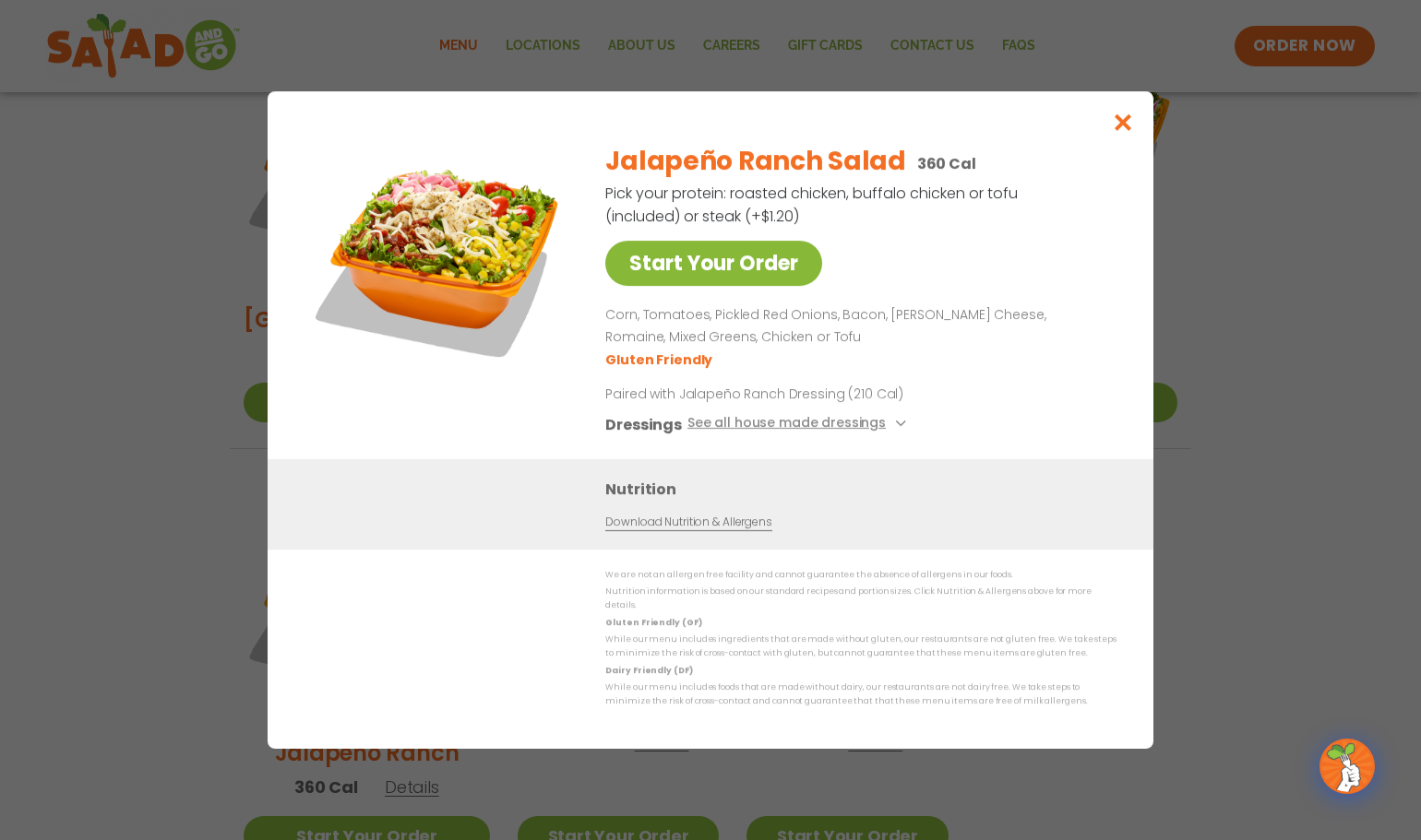
click at [714, 281] on link "Start Your Order" at bounding box center [714, 264] width 216 height 46
